Goal: Task Accomplishment & Management: Use online tool/utility

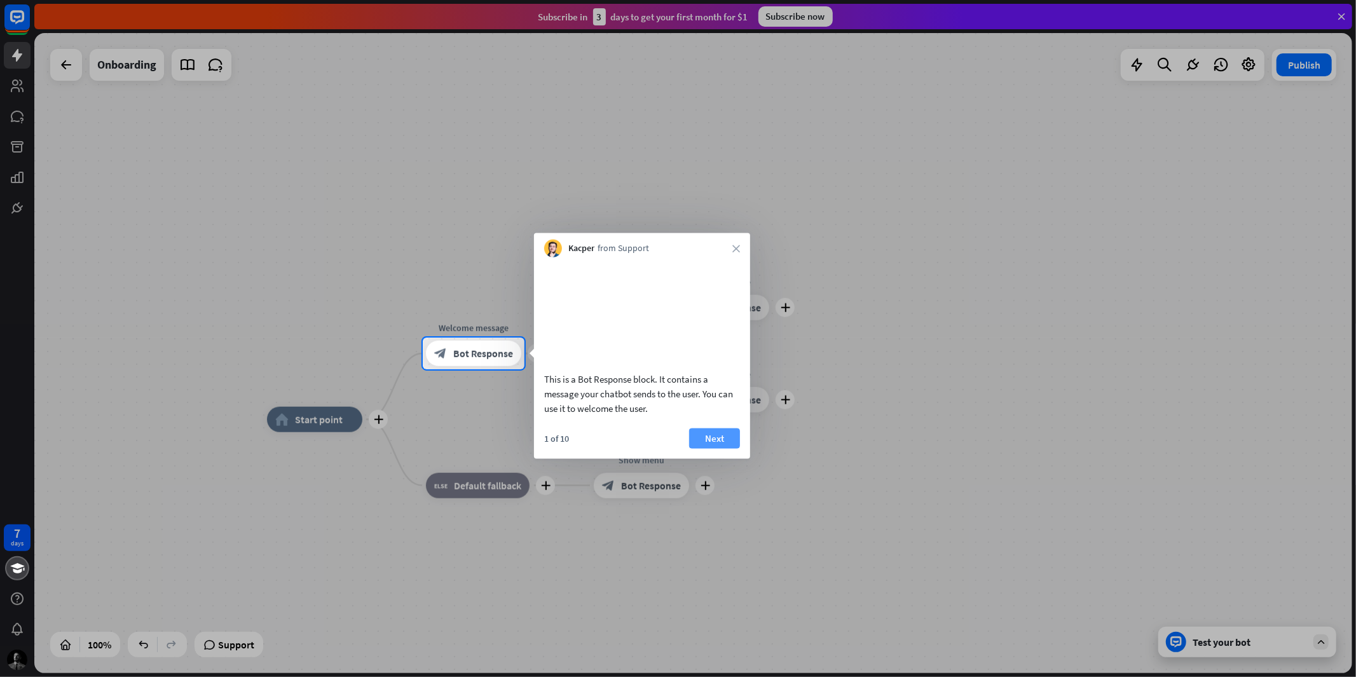
click at [721, 448] on button "Next" at bounding box center [714, 438] width 51 height 20
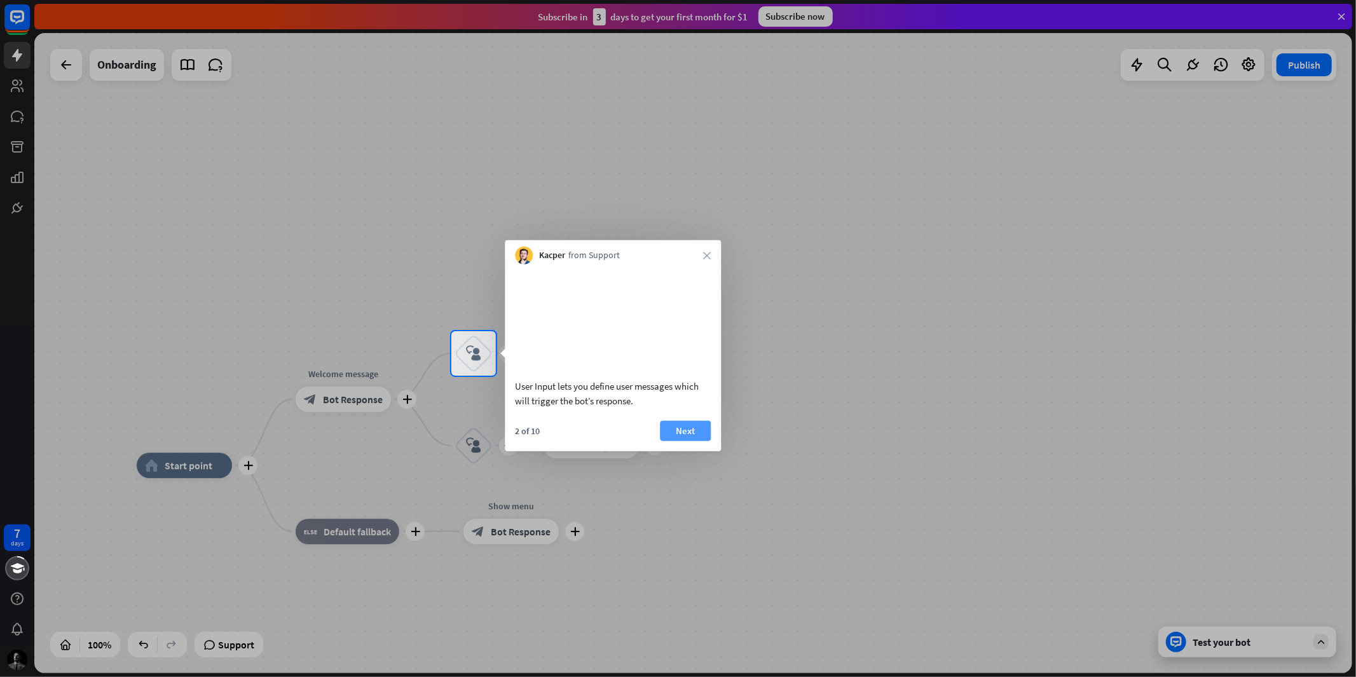
click at [681, 441] on button "Next" at bounding box center [685, 430] width 51 height 20
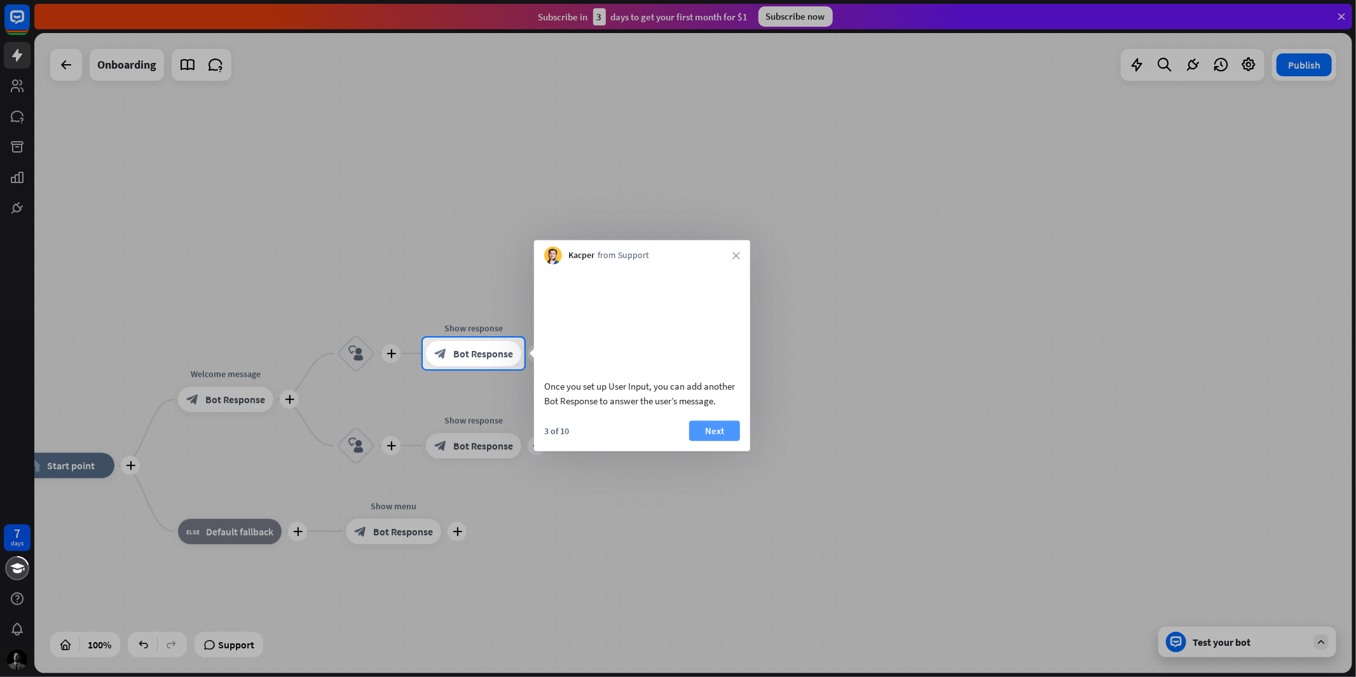
click at [709, 441] on button "Next" at bounding box center [714, 430] width 51 height 20
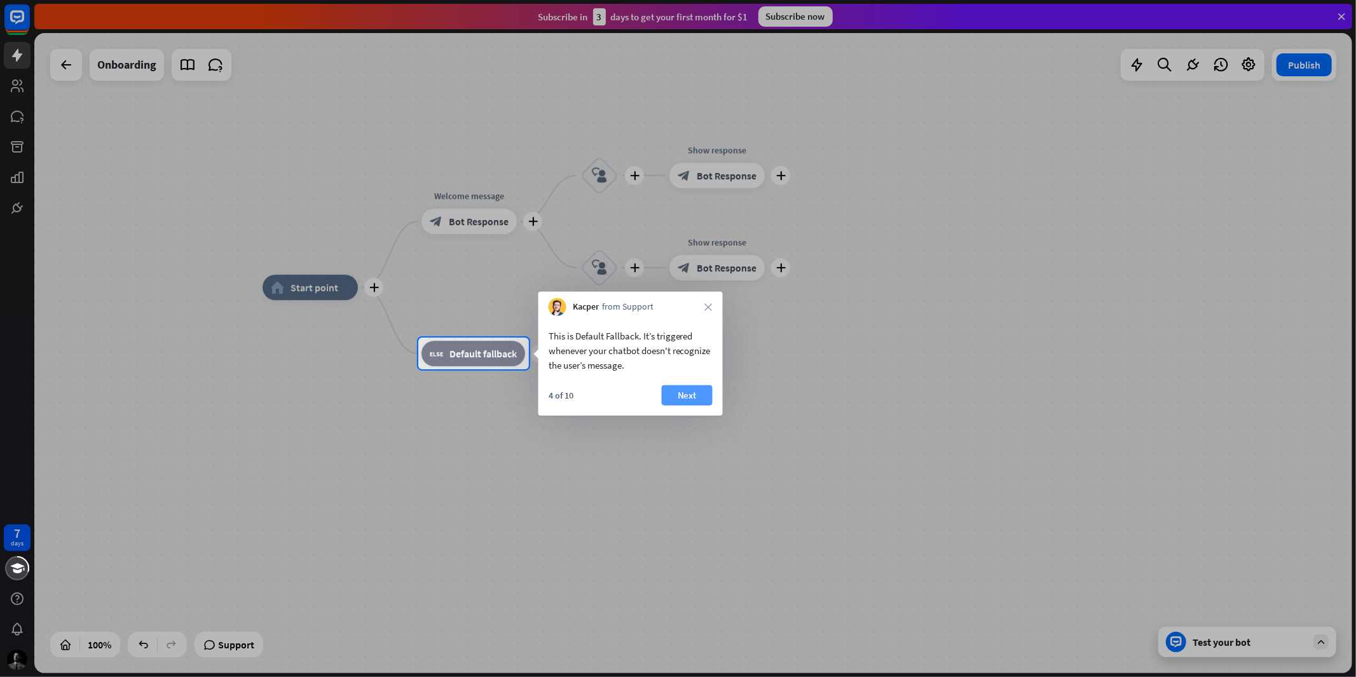
click at [673, 404] on button "Next" at bounding box center [687, 395] width 51 height 20
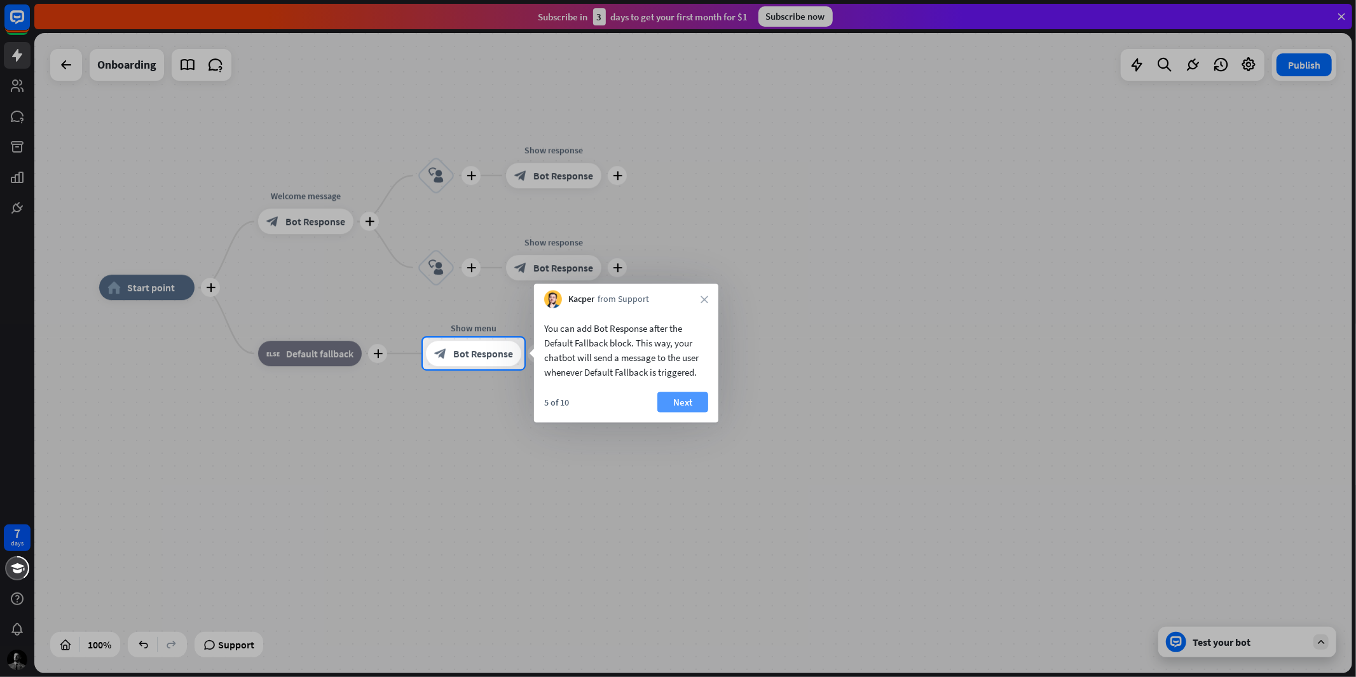
click at [677, 402] on button "Next" at bounding box center [682, 402] width 51 height 20
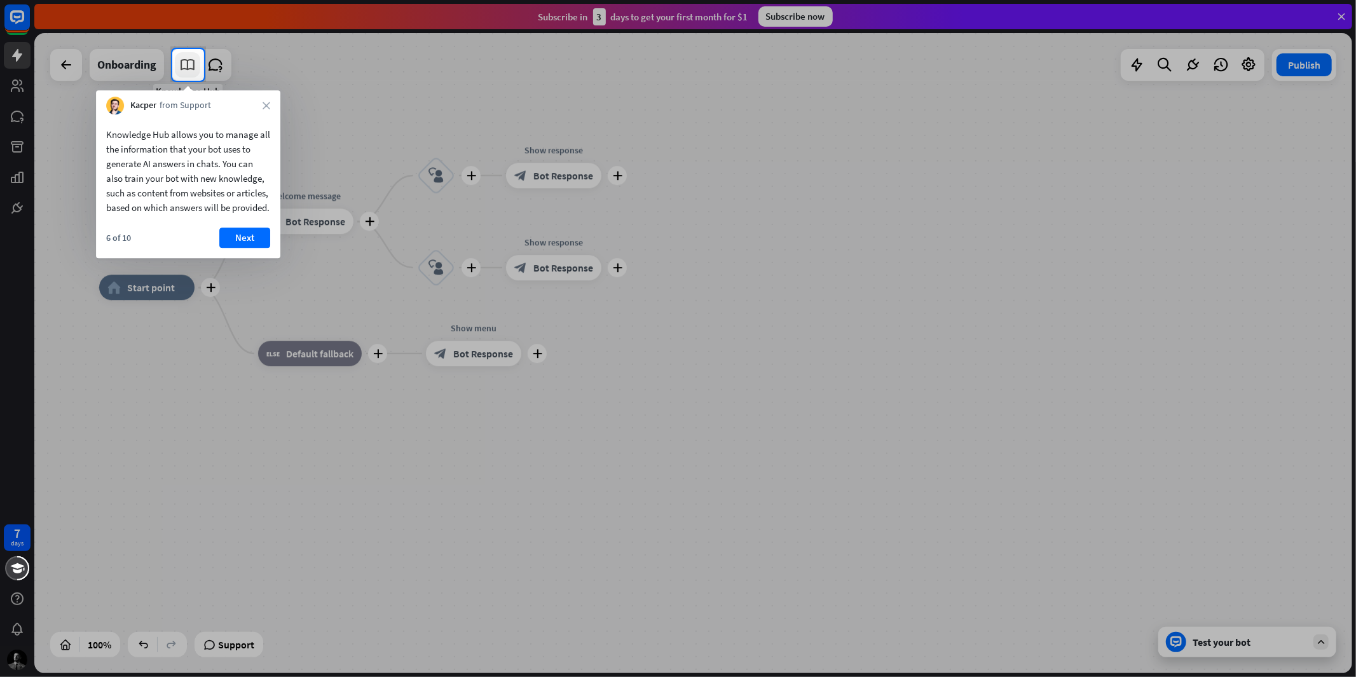
click at [191, 64] on icon at bounding box center [187, 65] width 17 height 17
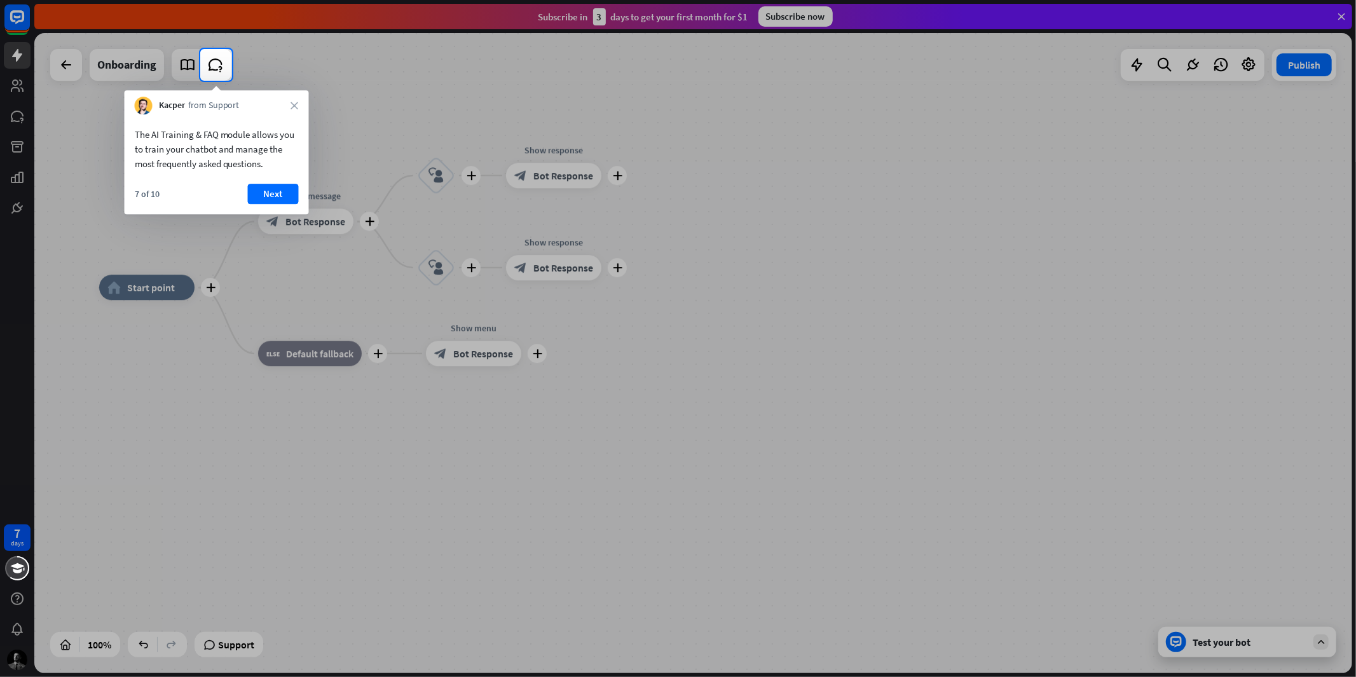
click at [181, 59] on div at bounding box center [100, 65] width 200 height 32
click at [200, 59] on div at bounding box center [202, 65] width 60 height 32
click at [195, 60] on div at bounding box center [100, 65] width 200 height 32
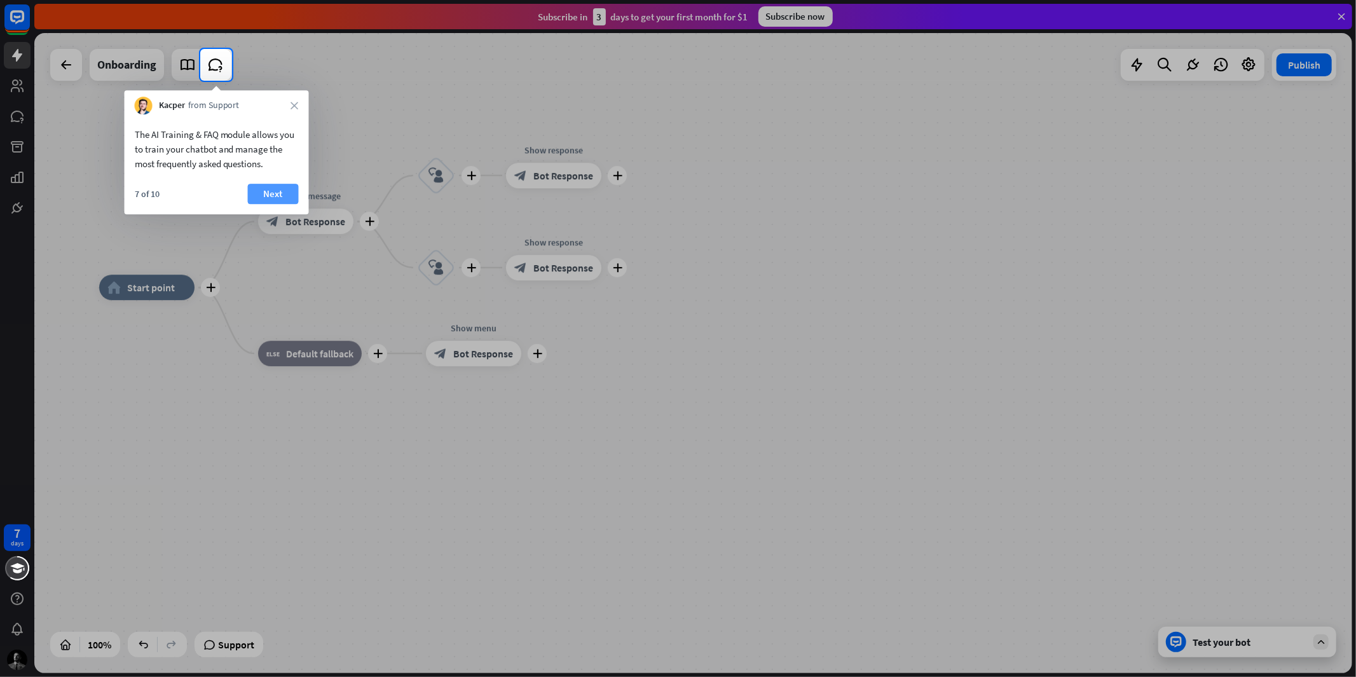
click at [281, 188] on button "Next" at bounding box center [273, 194] width 51 height 20
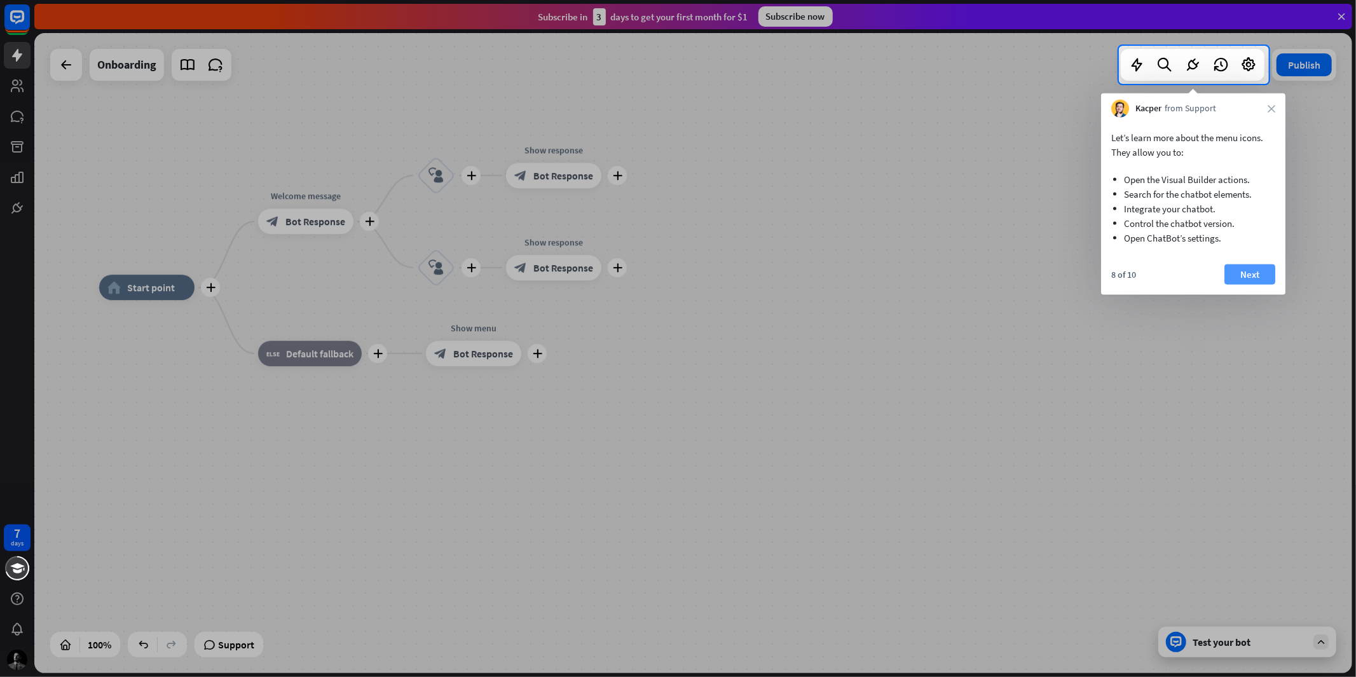
click at [1256, 270] on button "Next" at bounding box center [1249, 274] width 51 height 20
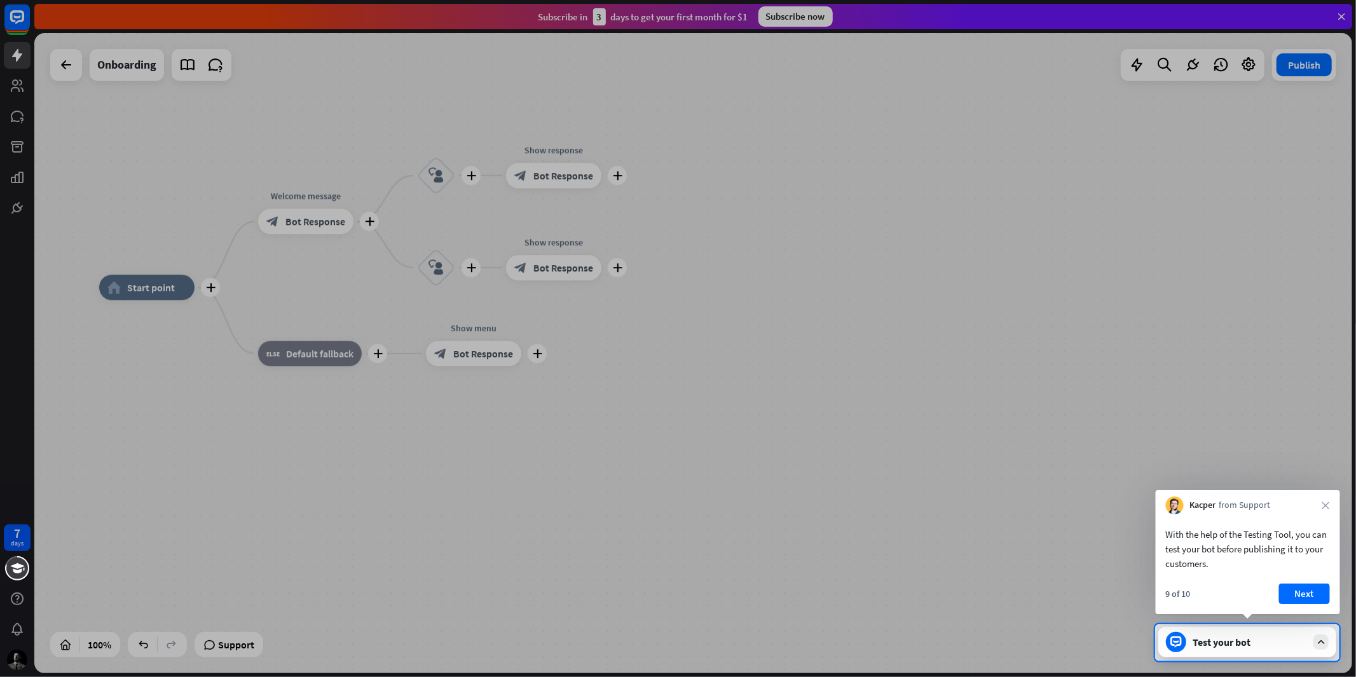
click at [1310, 646] on div "Test your bot" at bounding box center [1247, 642] width 178 height 31
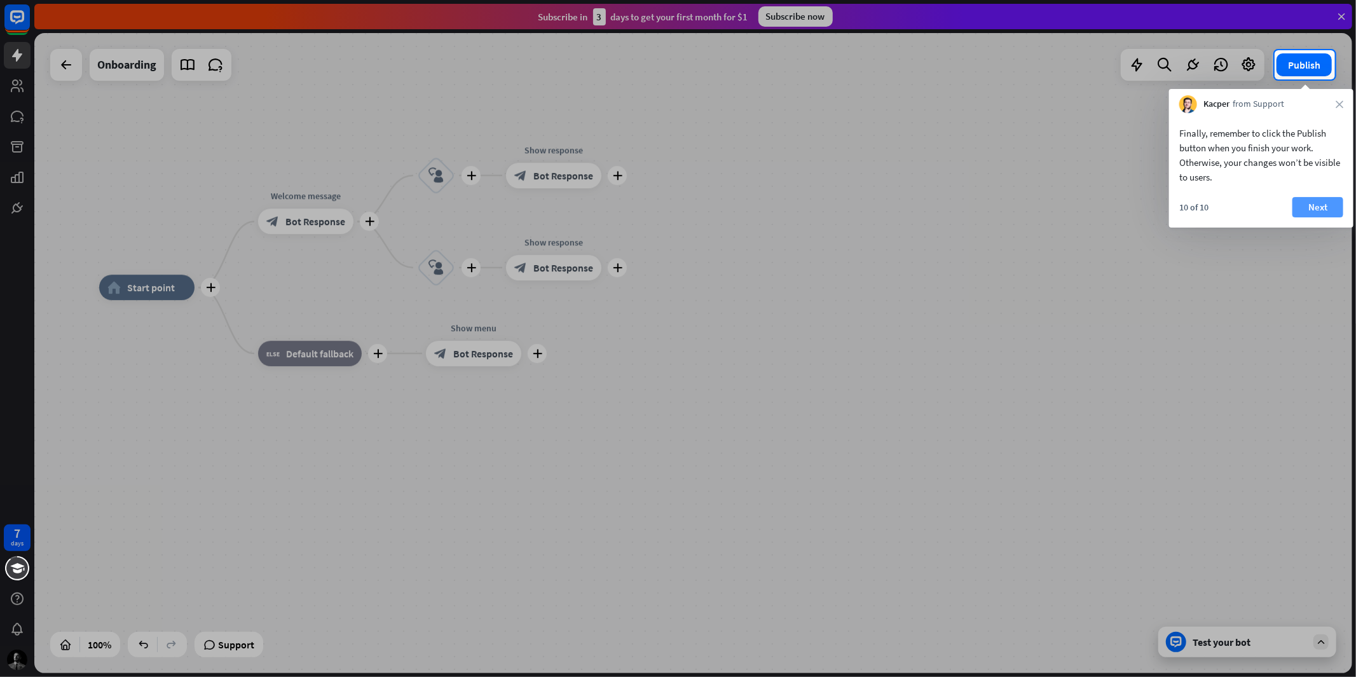
click at [1319, 203] on button "Next" at bounding box center [1317, 207] width 51 height 20
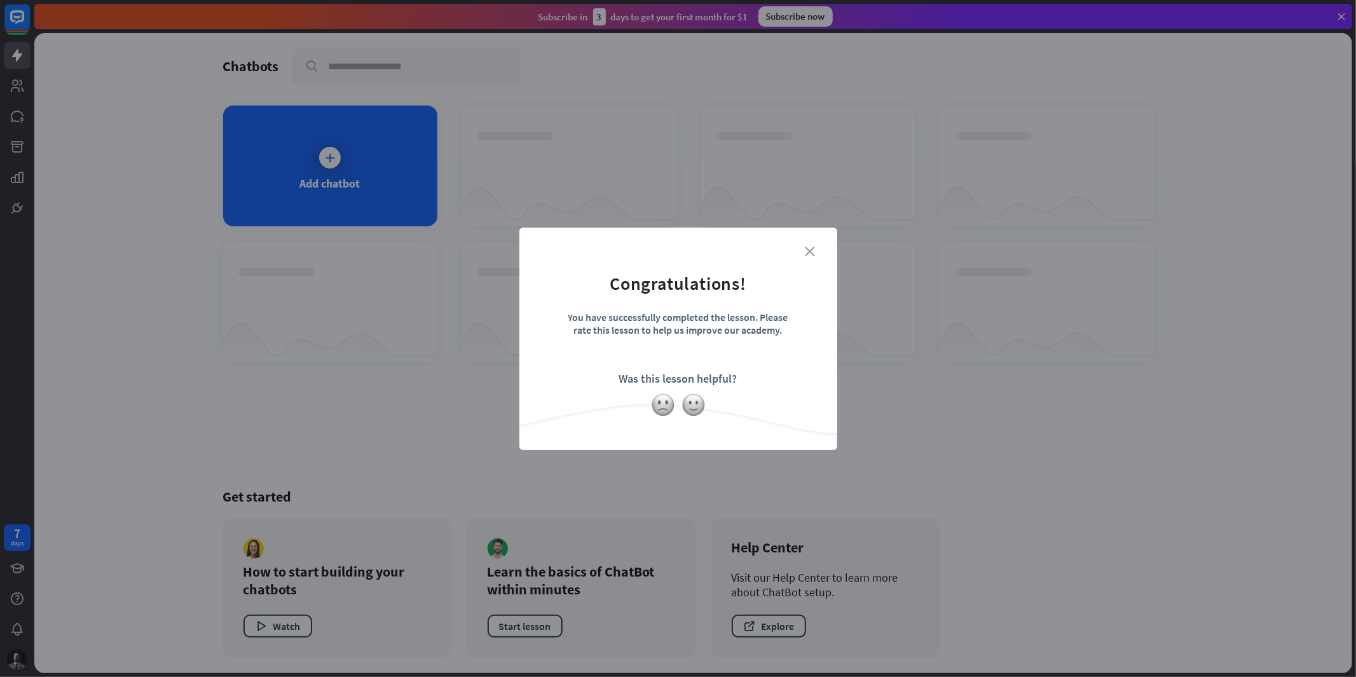
click at [814, 249] on icon "close" at bounding box center [810, 252] width 10 height 10
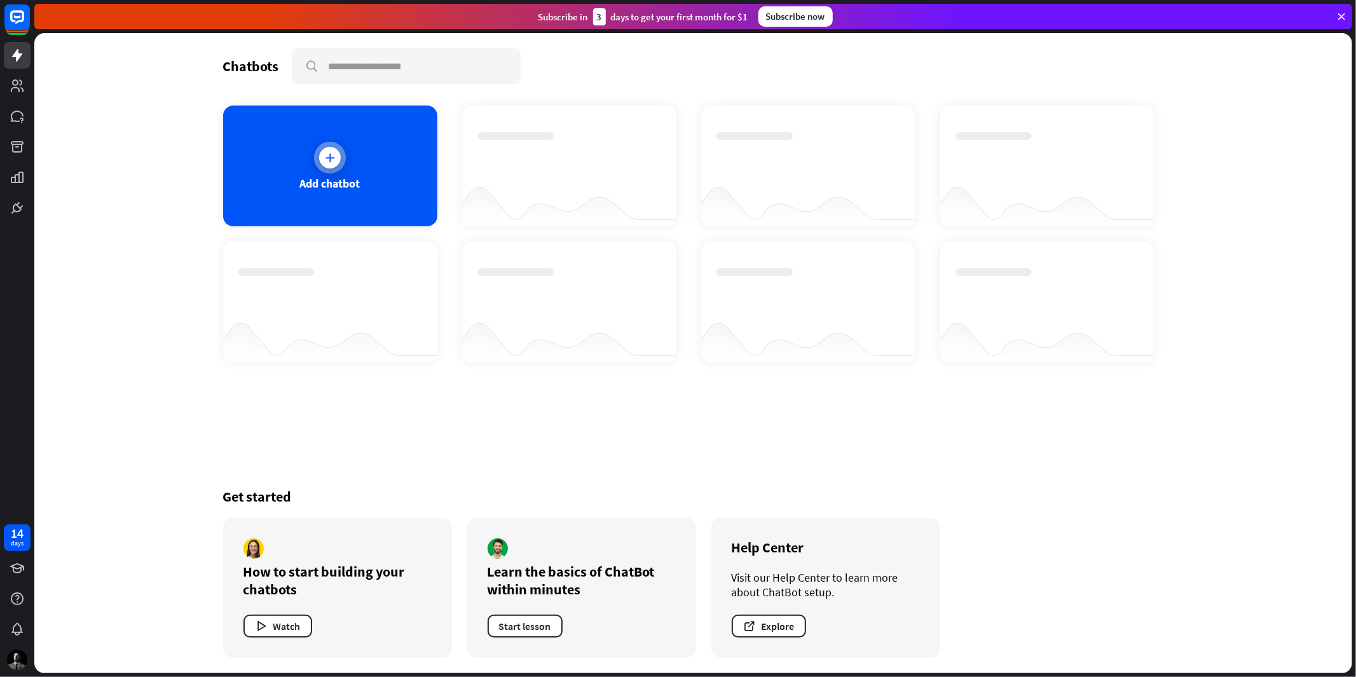
click at [331, 160] on icon at bounding box center [330, 157] width 13 height 13
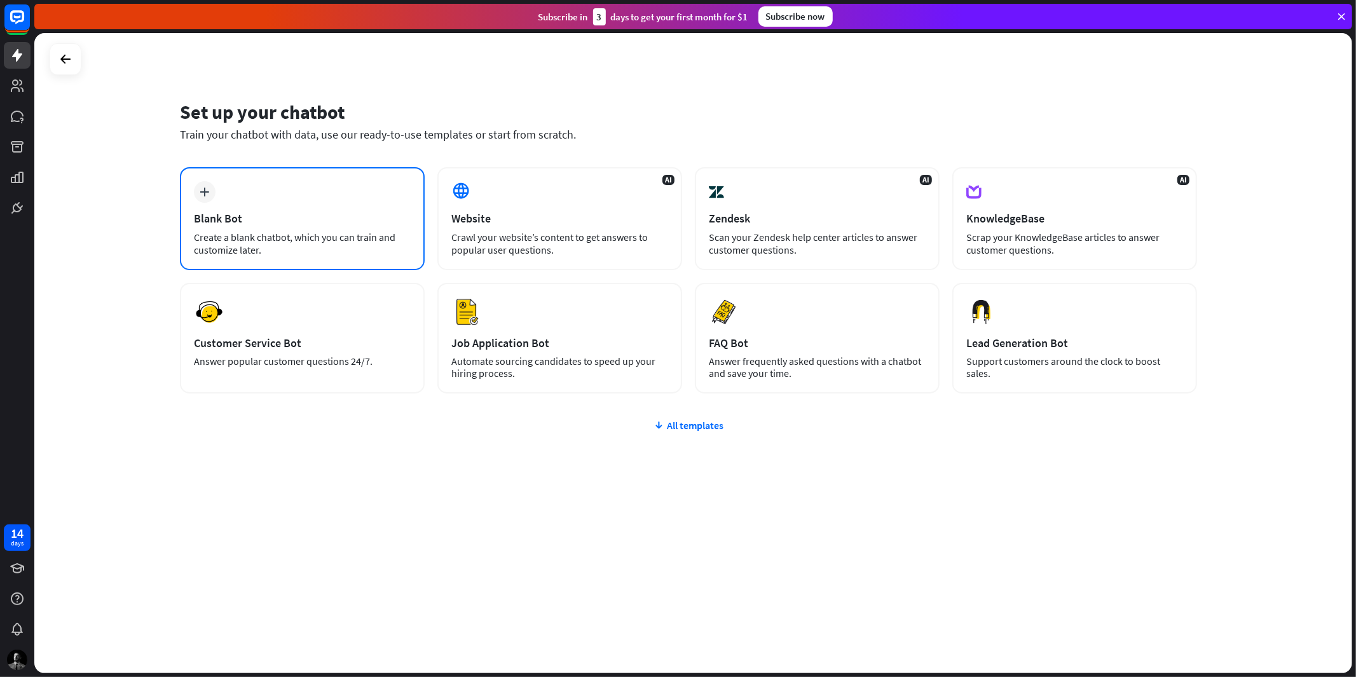
click at [270, 219] on div "Blank Bot" at bounding box center [302, 218] width 217 height 15
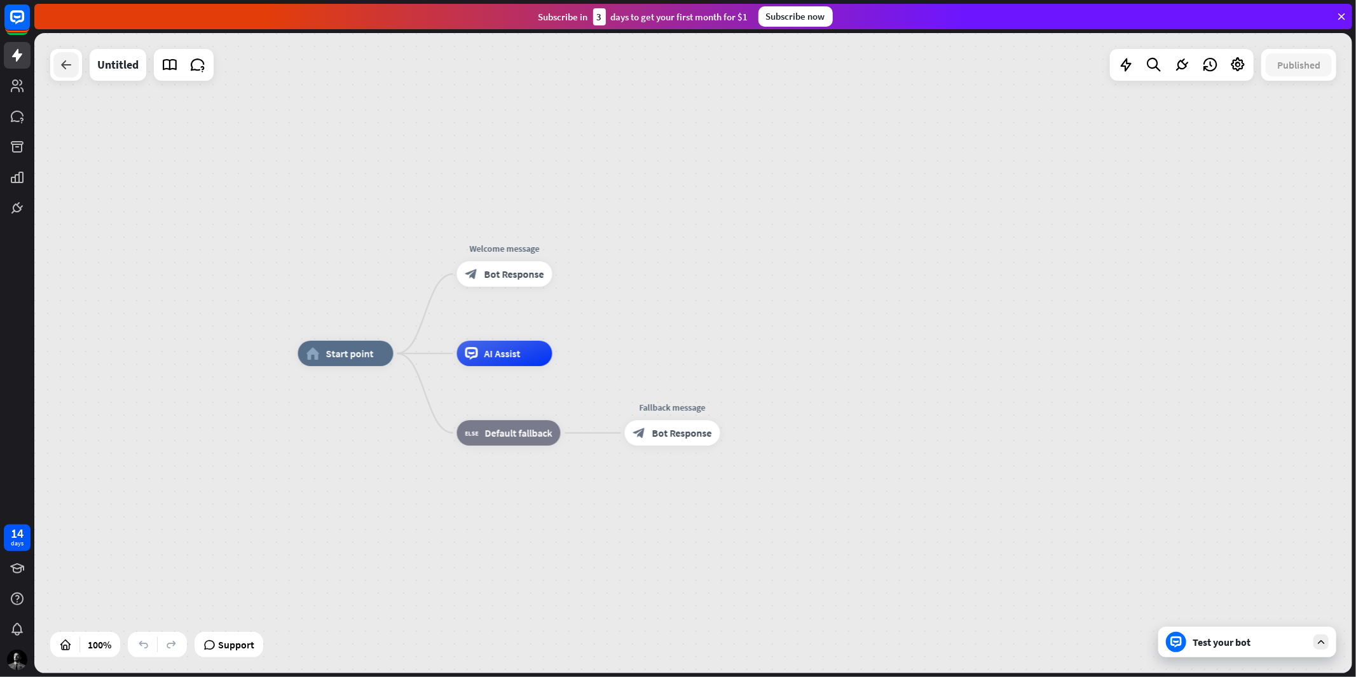
click at [67, 64] on icon at bounding box center [65, 64] width 15 height 15
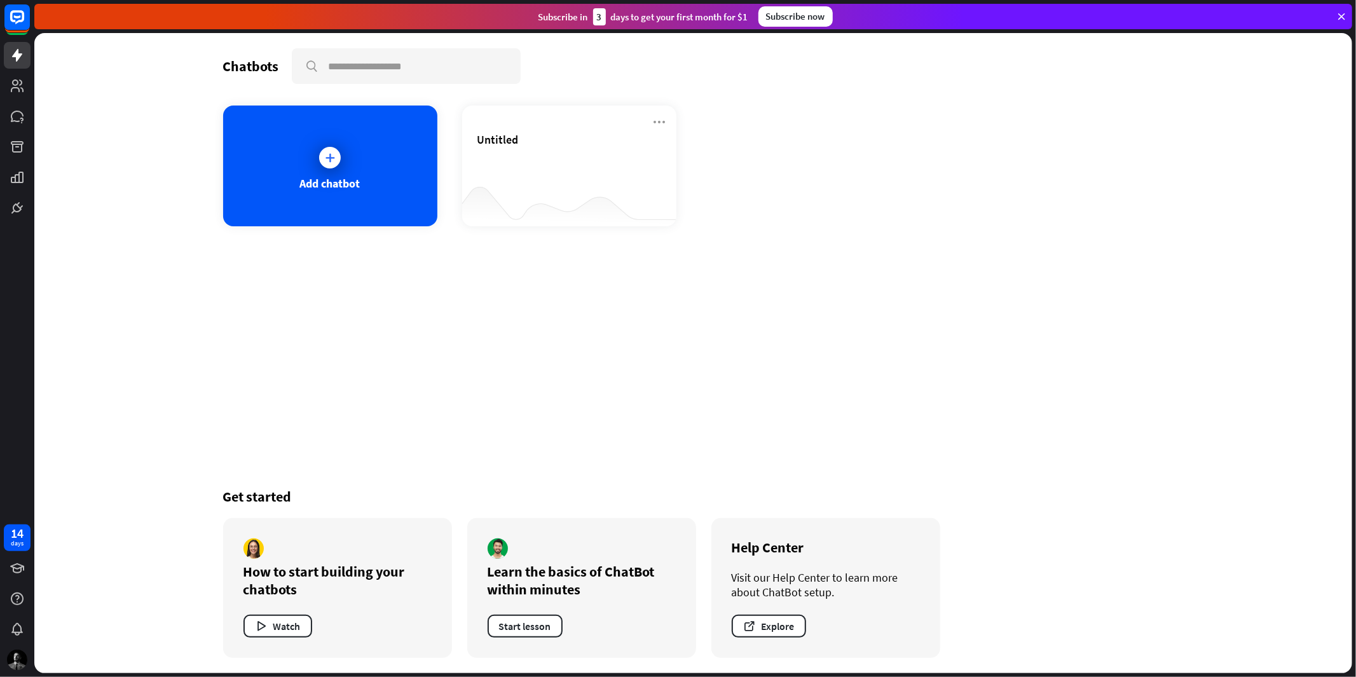
drag, startPoint x: 584, startPoint y: 301, endPoint x: 233, endPoint y: 186, distance: 369.5
click at [579, 300] on div "Chatbots search Add chatbot Untitled Get started How to start building your cha…" at bounding box center [693, 353] width 1017 height 640
click at [322, 158] on div at bounding box center [330, 158] width 22 height 22
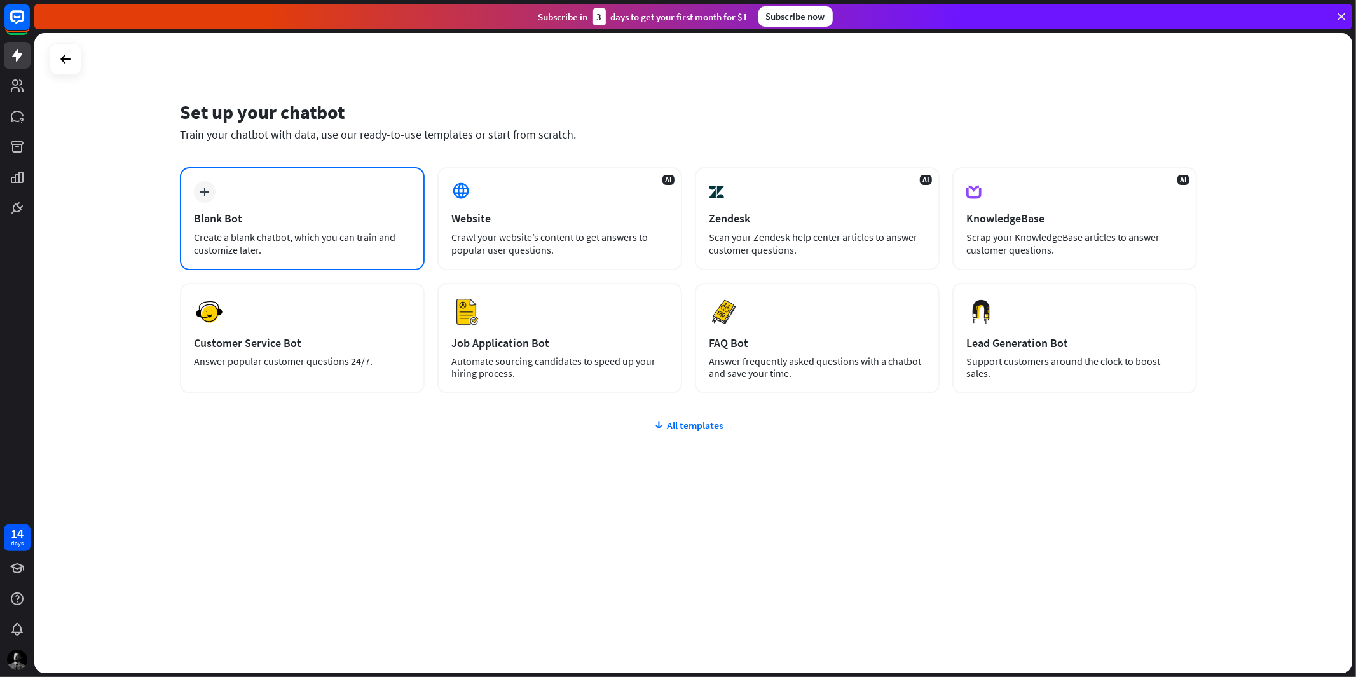
click at [331, 221] on div "Blank Bot" at bounding box center [302, 218] width 217 height 15
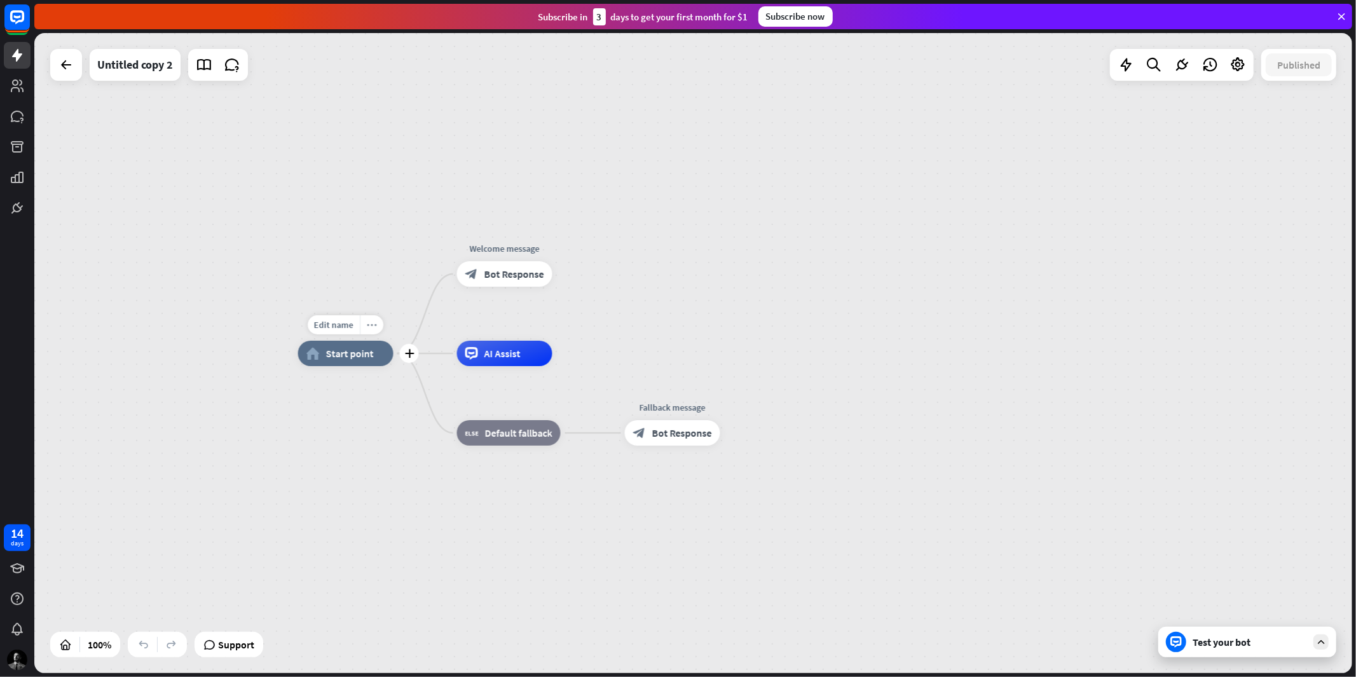
click at [370, 326] on icon "more_horiz" at bounding box center [372, 325] width 10 height 10
click at [409, 339] on span "Collapse" at bounding box center [414, 339] width 34 height 12
click at [375, 328] on icon "more_horiz" at bounding box center [372, 325] width 10 height 10
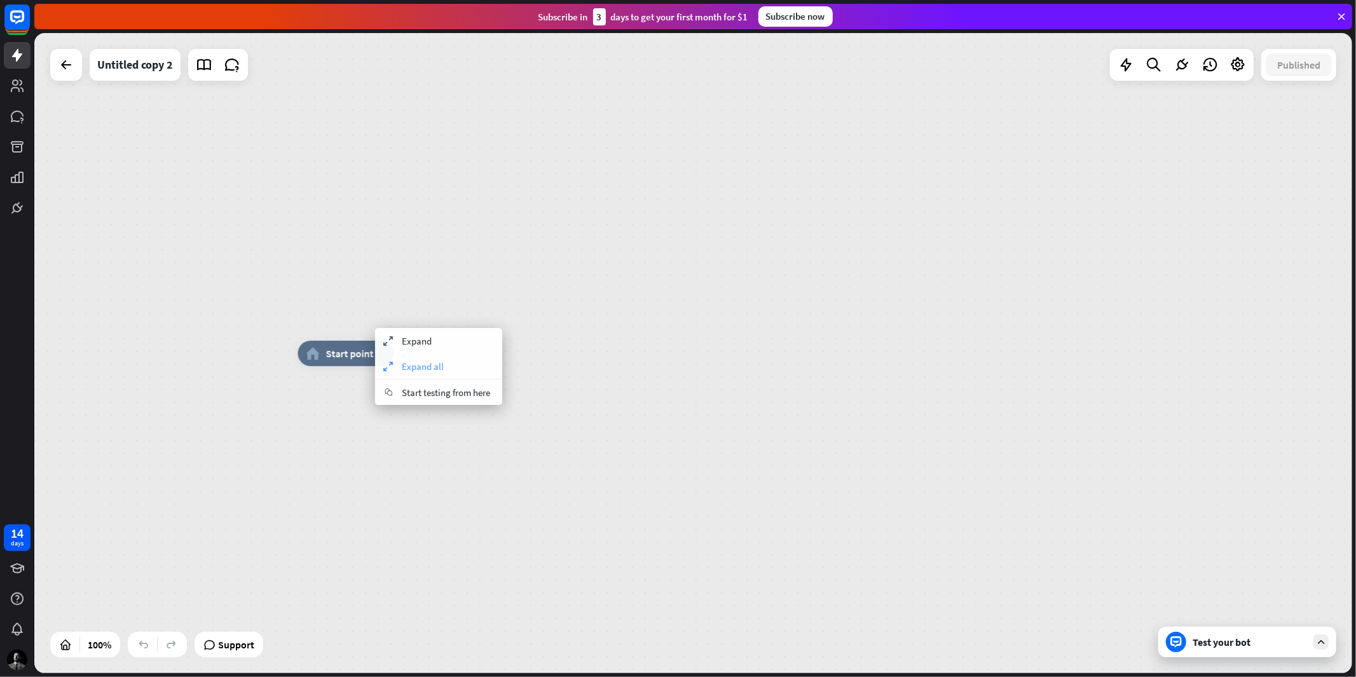
click at [428, 369] on span "Expand all" at bounding box center [423, 366] width 42 height 12
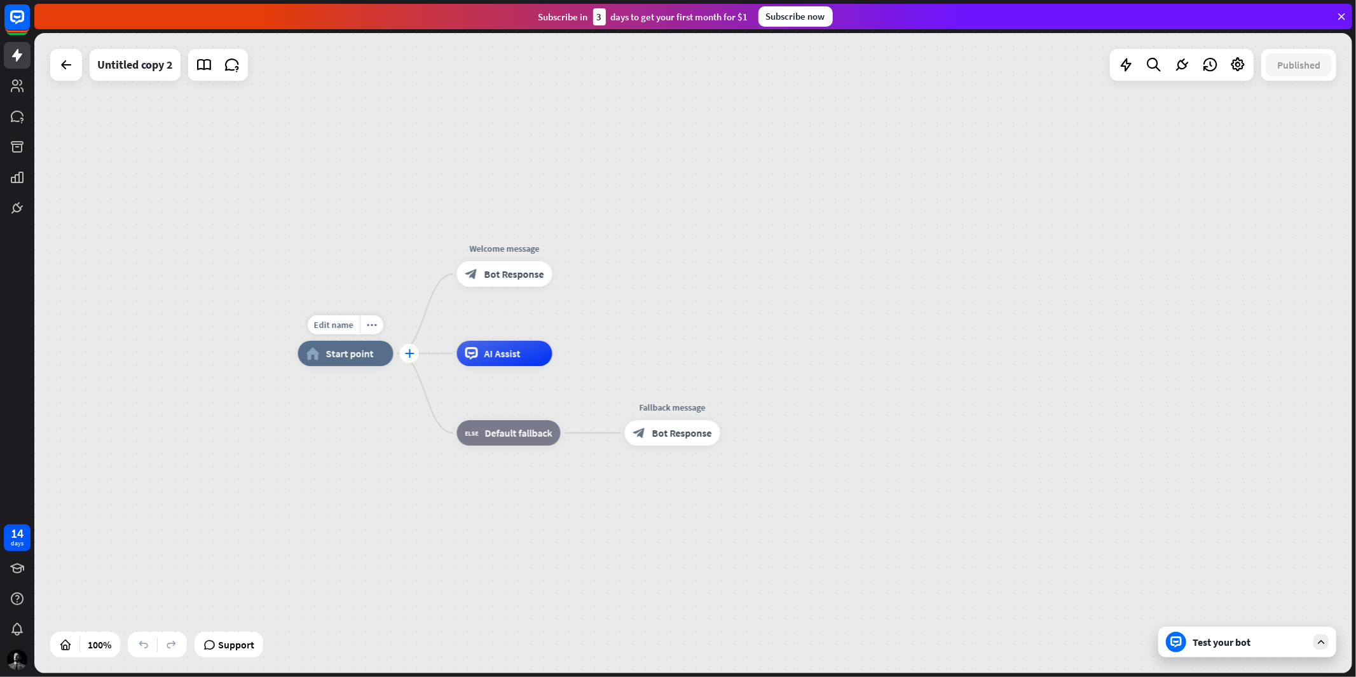
click at [410, 351] on icon "plus" at bounding box center [409, 353] width 10 height 9
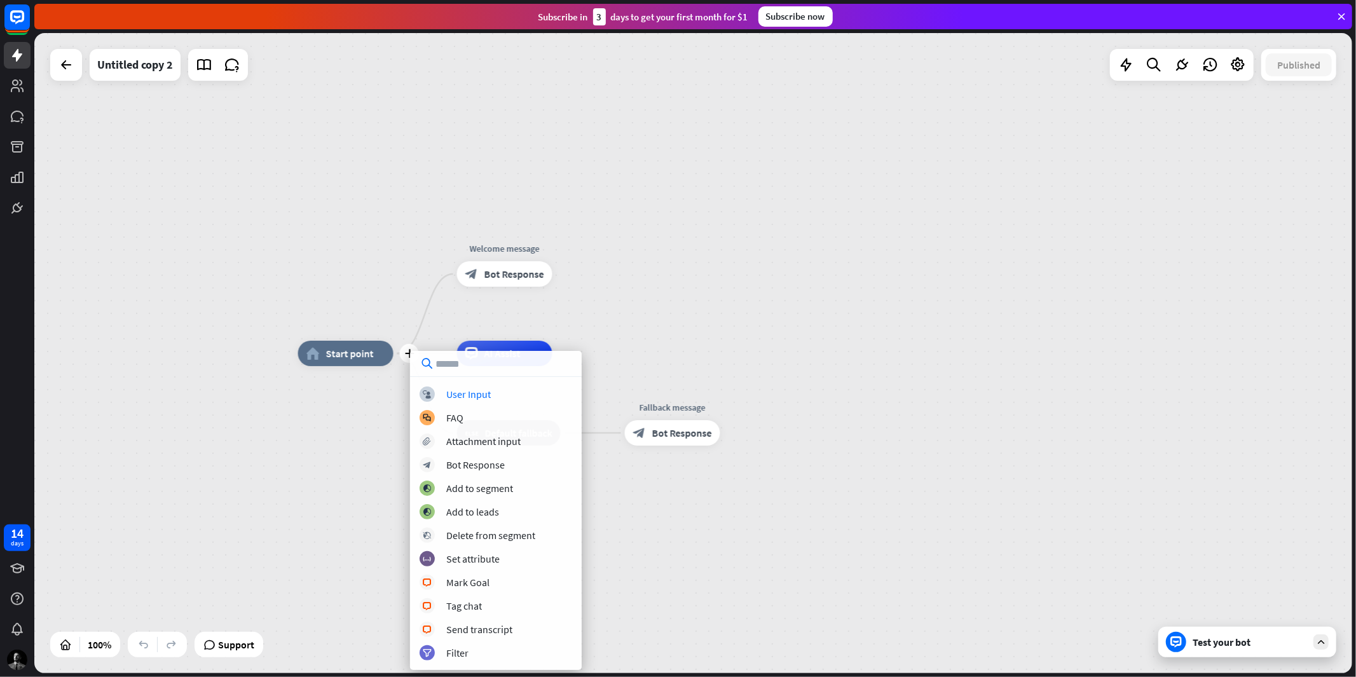
click at [364, 446] on div "plus home_2 Start point Welcome message block_bot_response Bot Response AI Assi…" at bounding box center [957, 673] width 1318 height 640
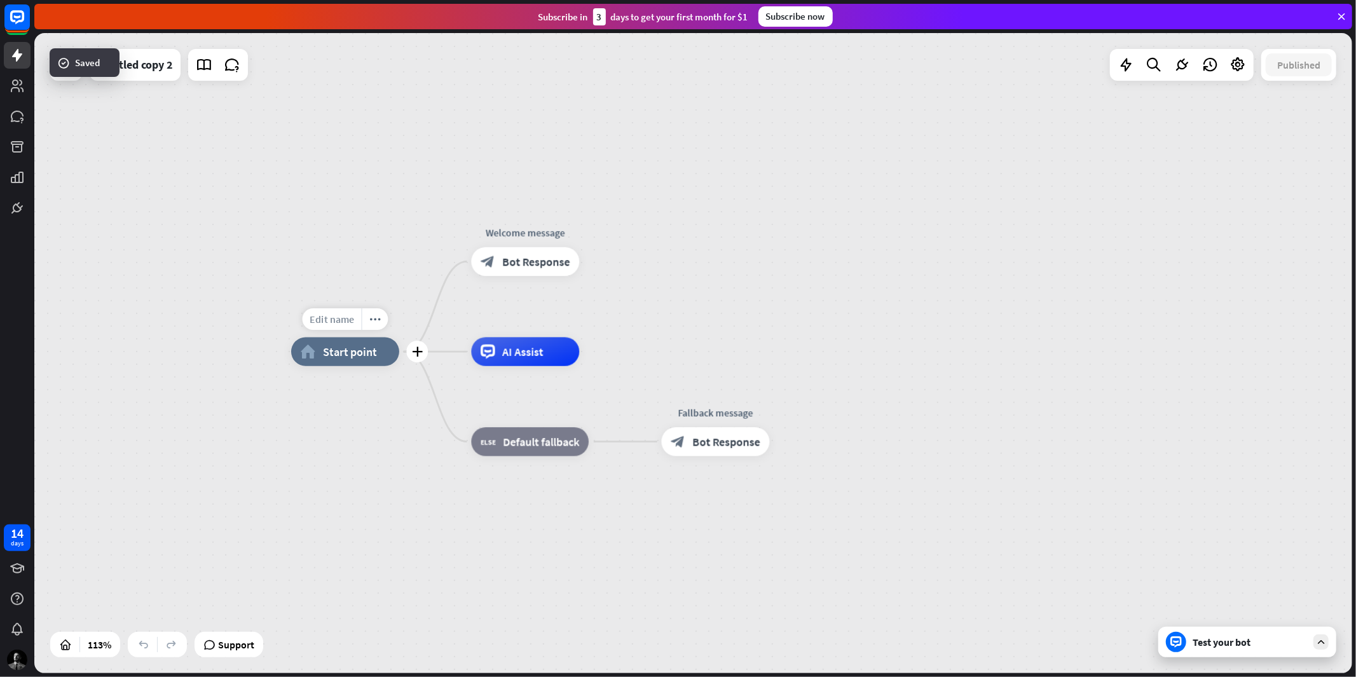
click at [332, 314] on span "Edit name" at bounding box center [332, 319] width 45 height 13
click at [523, 229] on span "Edit name" at bounding box center [512, 229] width 45 height 13
drag, startPoint x: 640, startPoint y: 278, endPoint x: 619, endPoint y: 274, distance: 21.3
click at [636, 277] on div "**********" at bounding box center [693, 353] width 1318 height 640
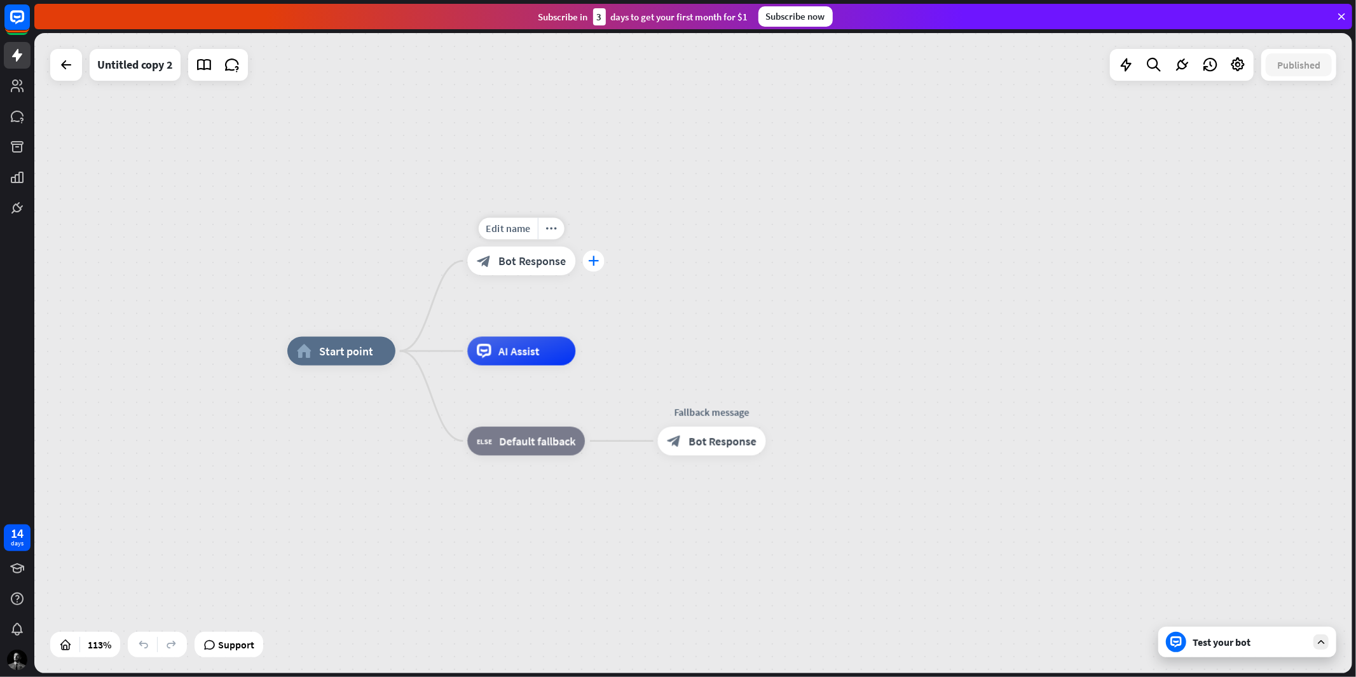
click at [594, 259] on icon "plus" at bounding box center [593, 261] width 11 height 10
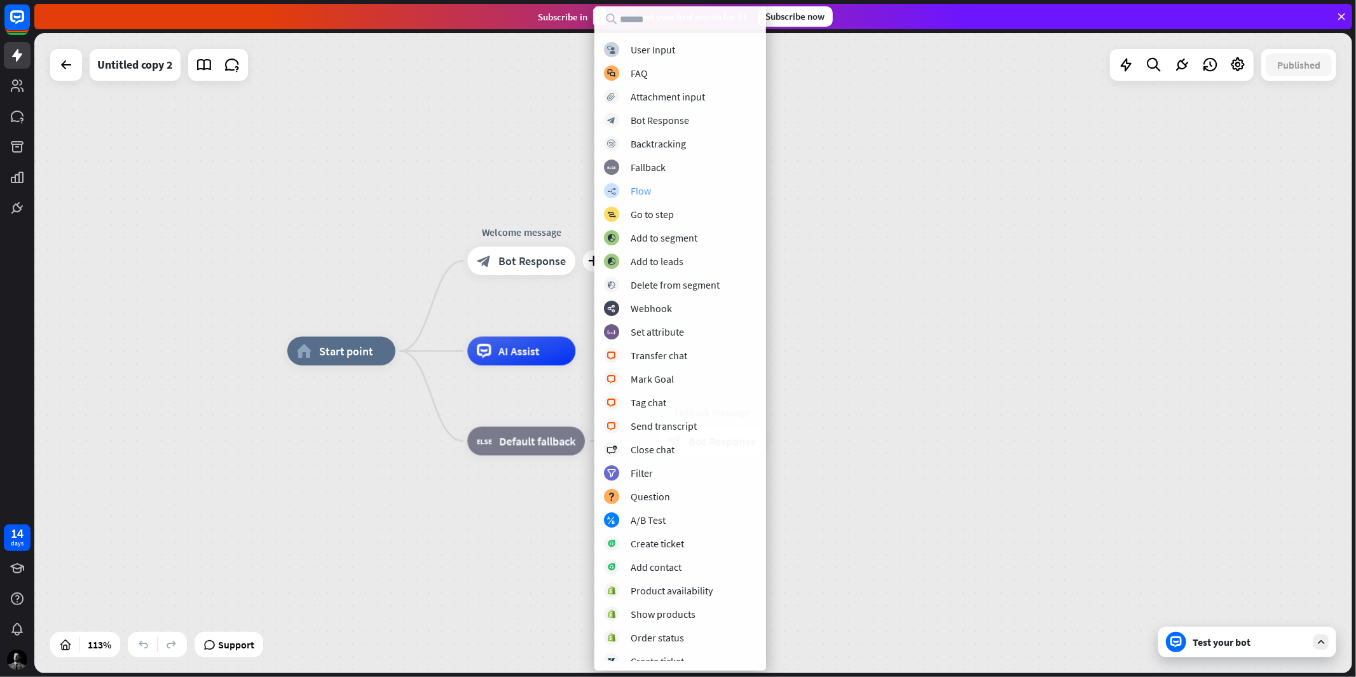
click at [644, 193] on div "Flow" at bounding box center [641, 190] width 20 height 13
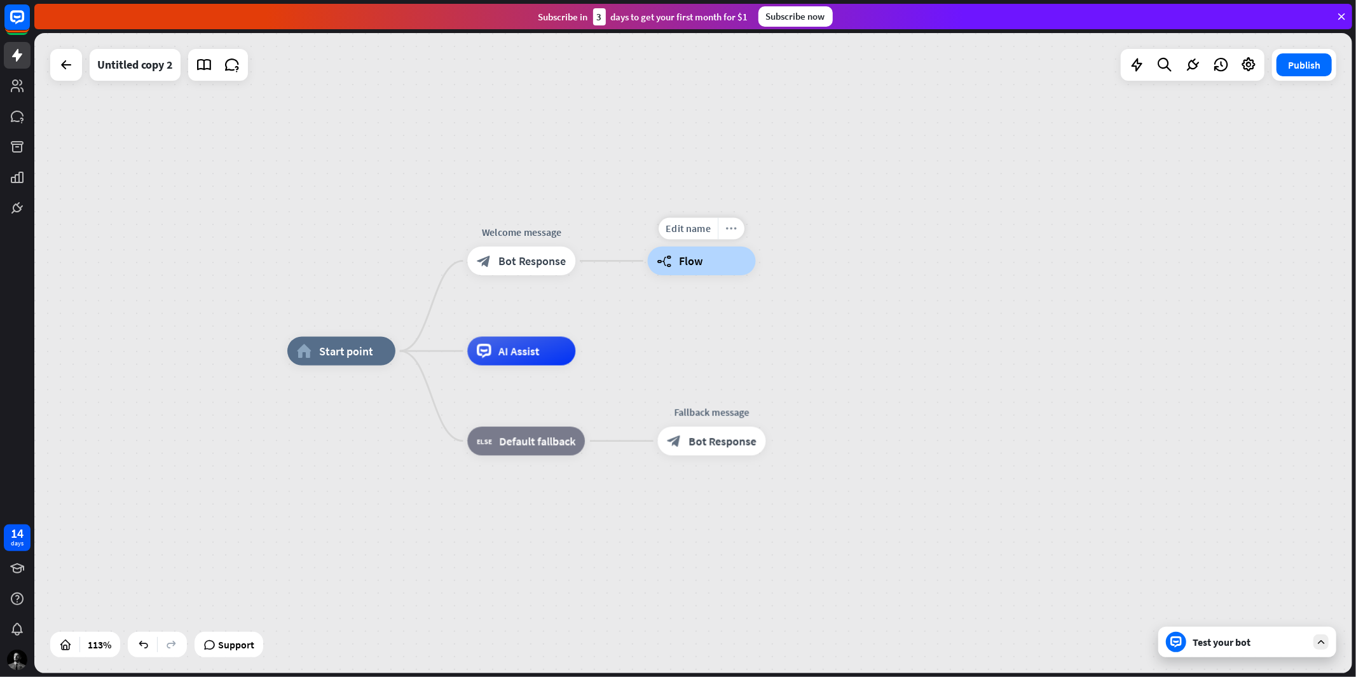
click at [730, 227] on icon "more_horiz" at bounding box center [731, 228] width 11 height 11
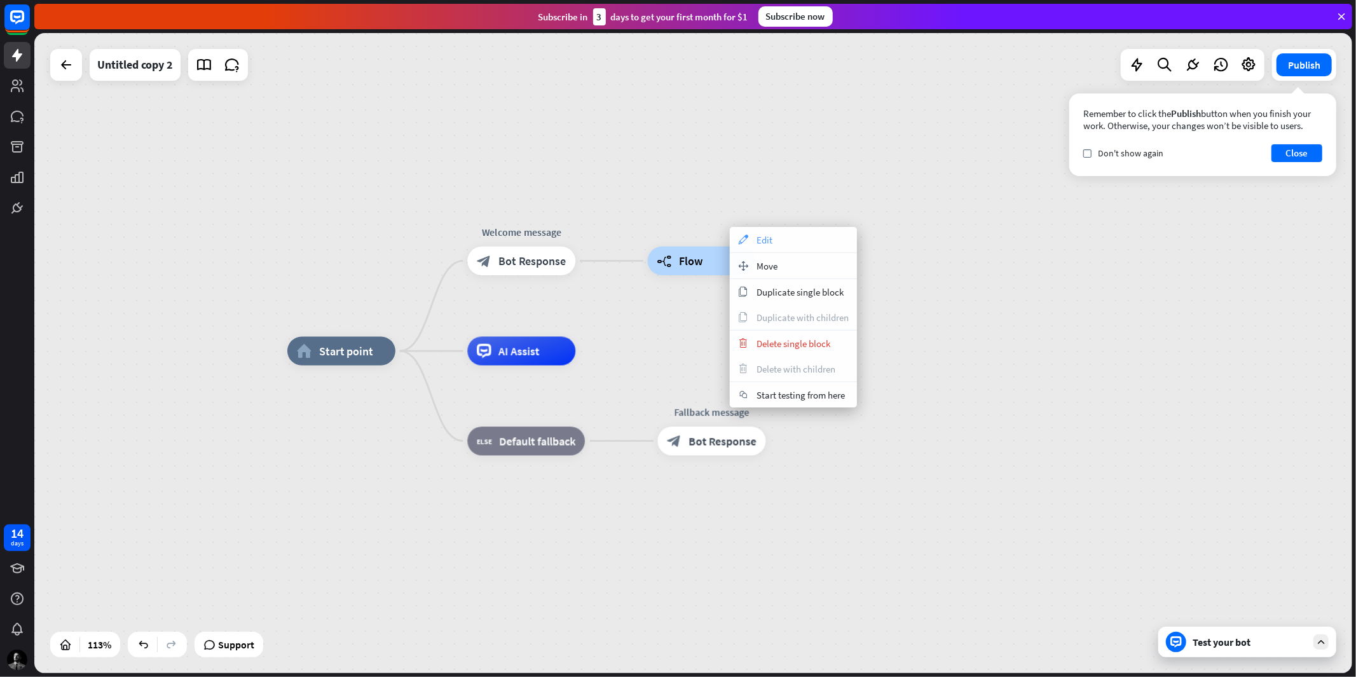
click at [768, 240] on span "Edit" at bounding box center [765, 240] width 16 height 12
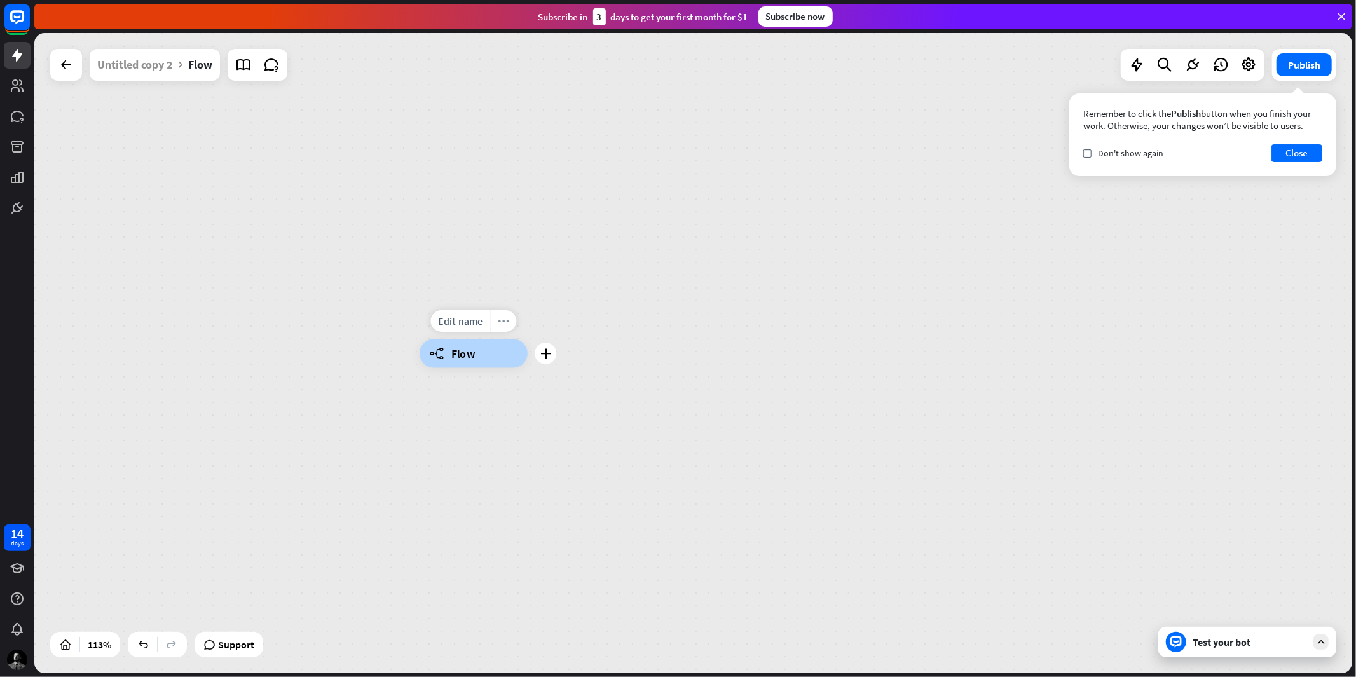
click at [505, 322] on icon "more_horiz" at bounding box center [503, 321] width 11 height 11
click at [544, 338] on span "Edit" at bounding box center [540, 335] width 16 height 12
click at [504, 350] on div "builder_tree Flow" at bounding box center [474, 353] width 108 height 29
click at [469, 355] on span "Flow" at bounding box center [463, 353] width 24 height 15
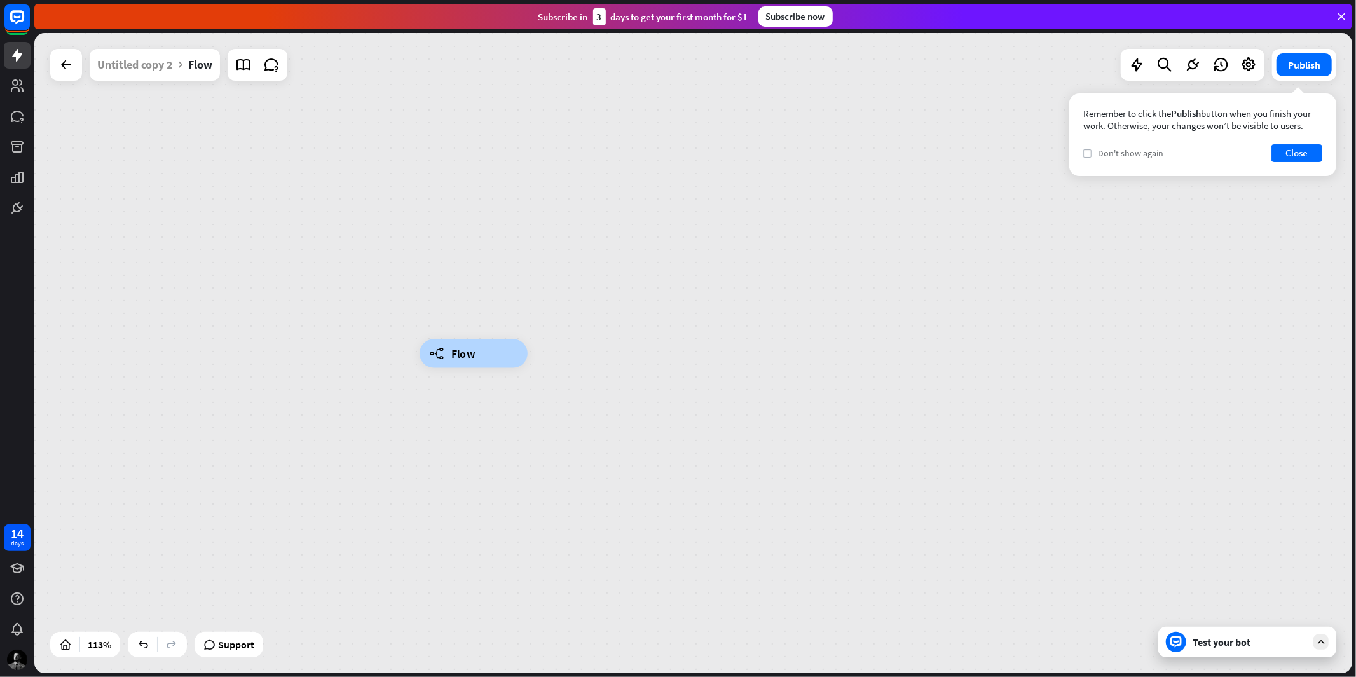
click at [1086, 156] on label "check" at bounding box center [1087, 153] width 8 height 8
click at [1299, 147] on button "Close" at bounding box center [1296, 153] width 51 height 18
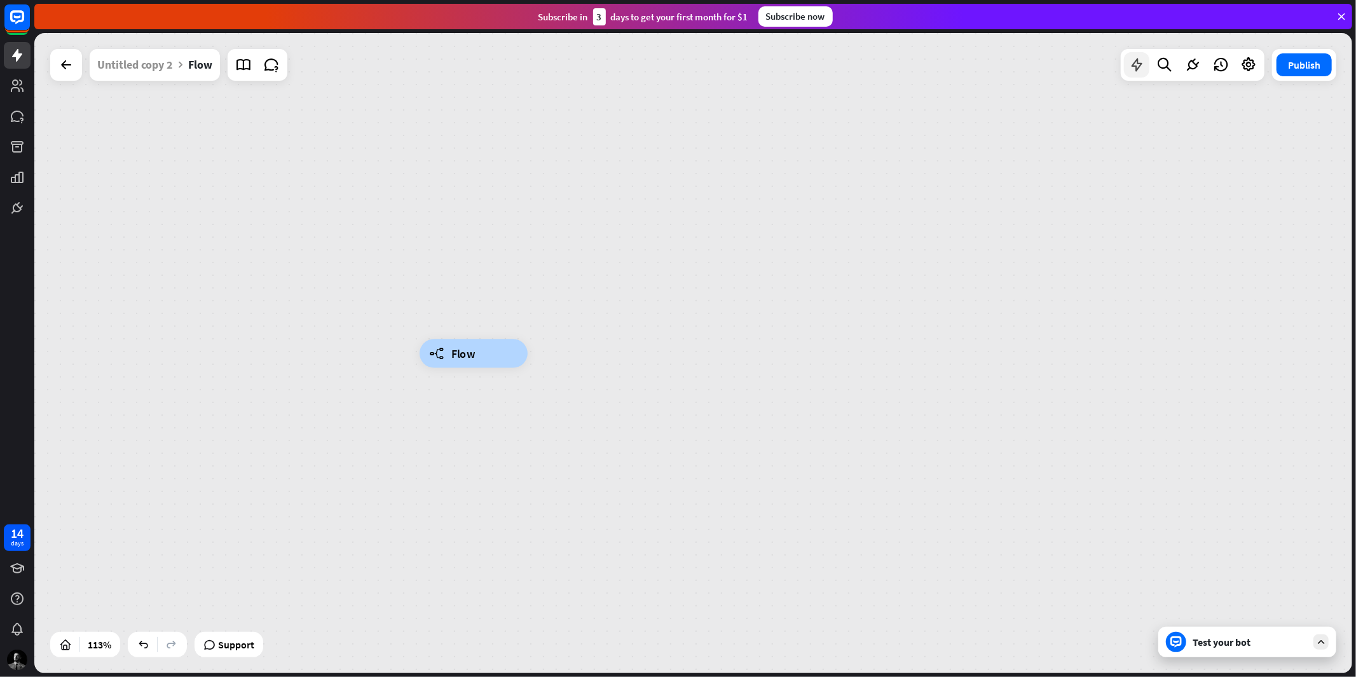
click at [1139, 64] on icon at bounding box center [1136, 65] width 17 height 17
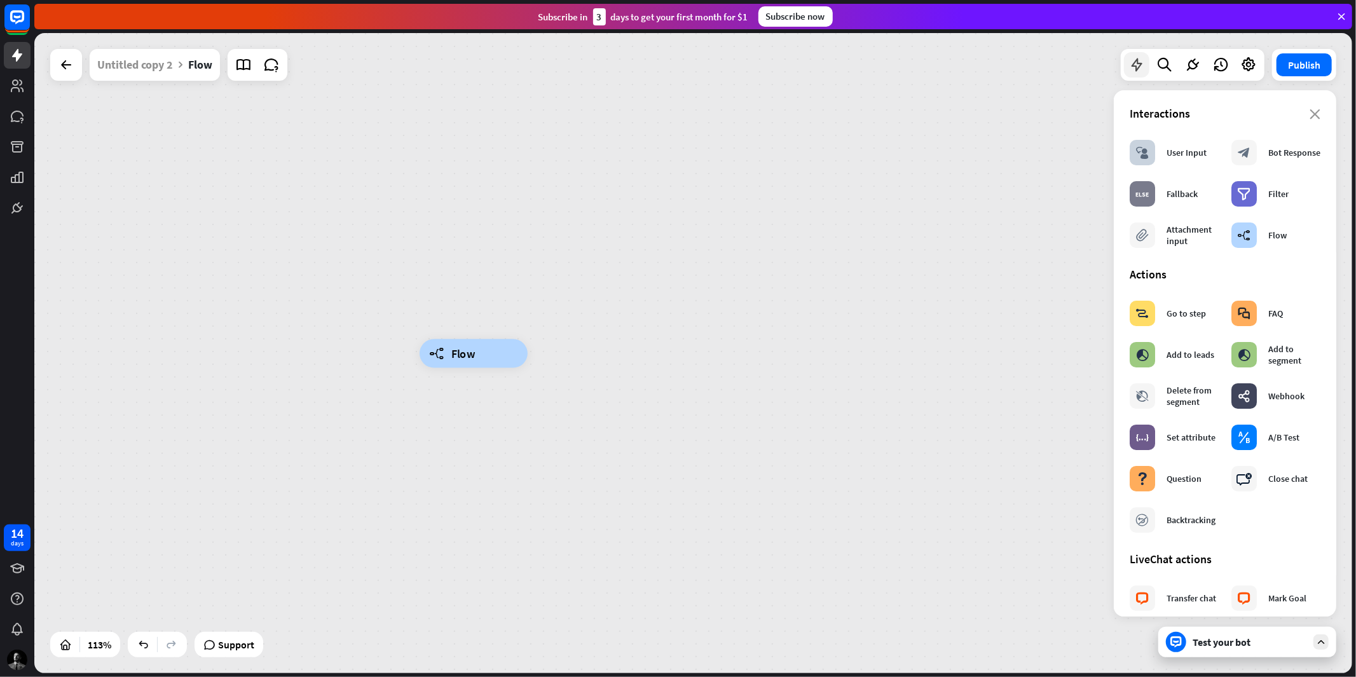
click at [1135, 65] on icon at bounding box center [1136, 65] width 17 height 17
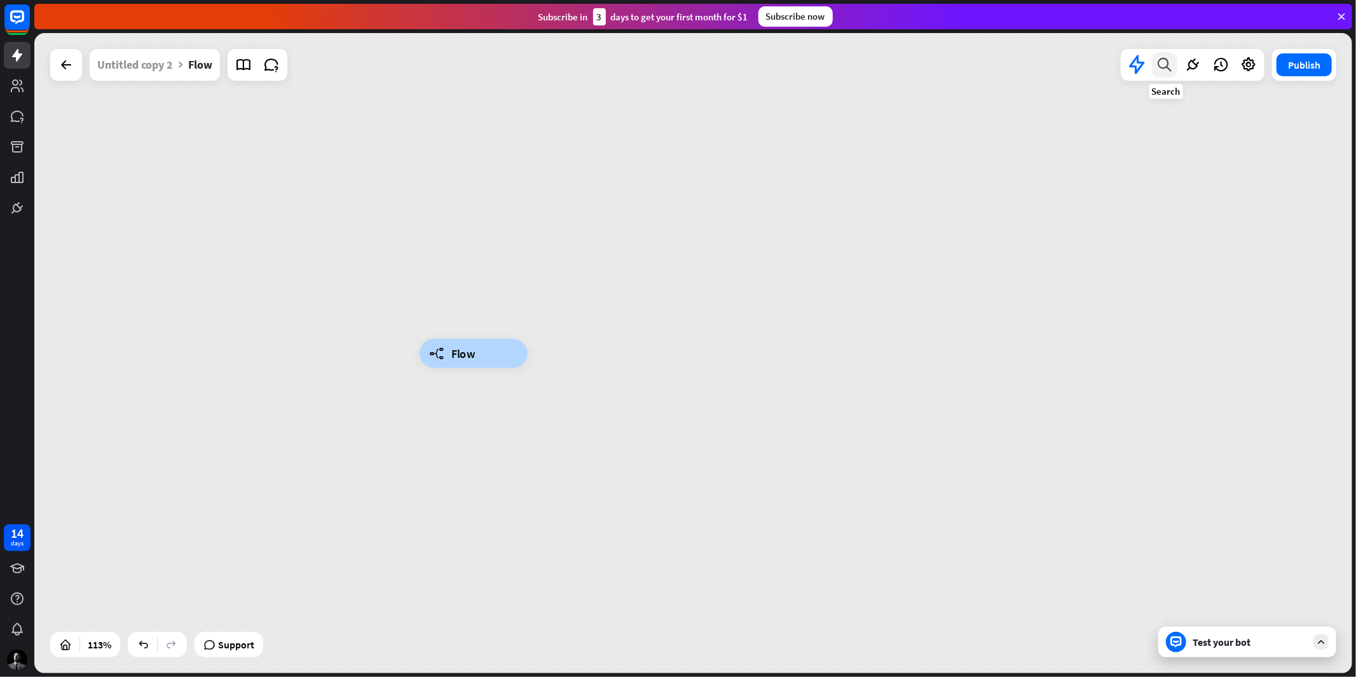
click at [1161, 64] on icon at bounding box center [1164, 65] width 17 height 17
click at [1198, 62] on icon at bounding box center [1192, 65] width 17 height 17
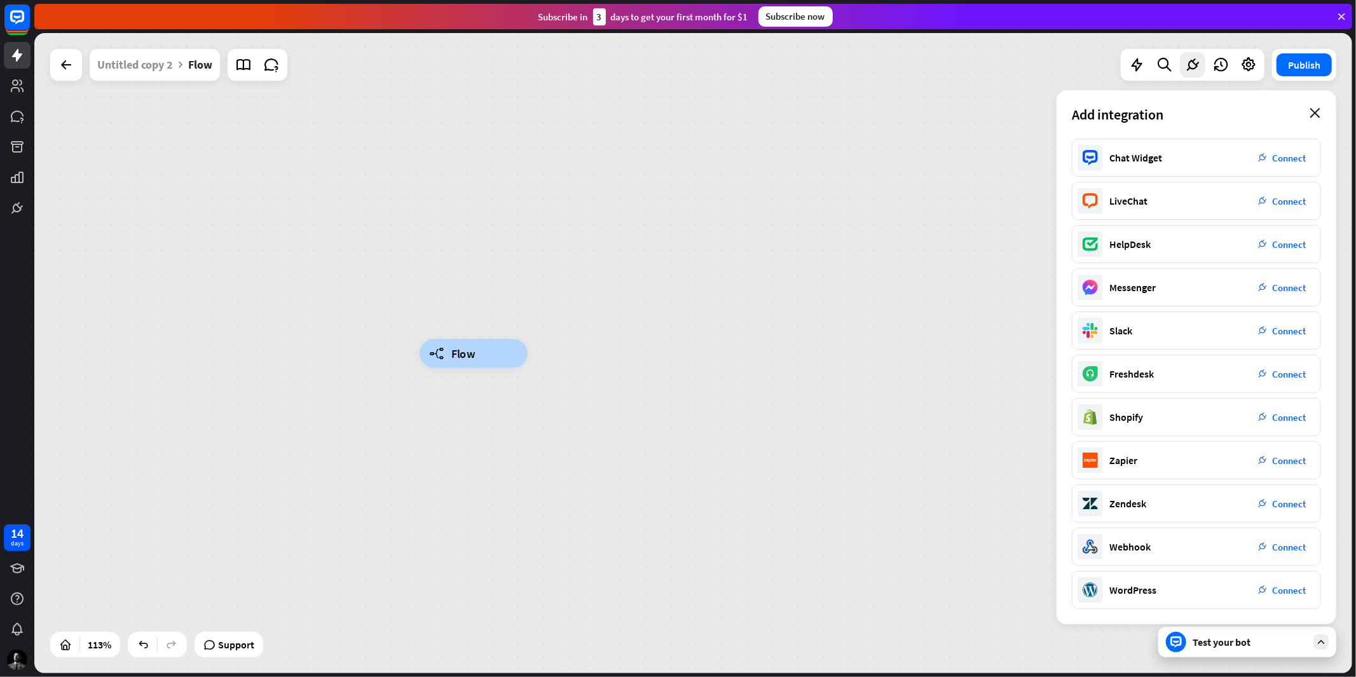
click at [1312, 116] on icon "close" at bounding box center [1315, 113] width 11 height 10
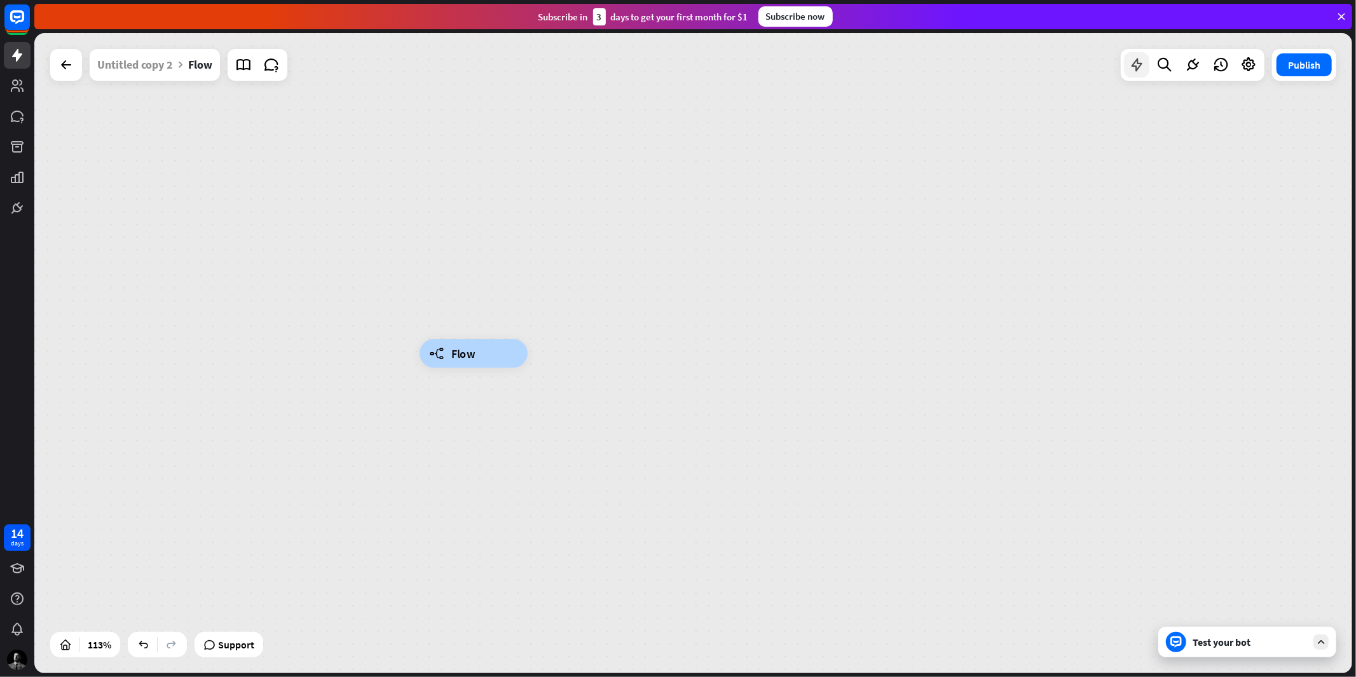
click at [1141, 60] on icon at bounding box center [1136, 65] width 17 height 17
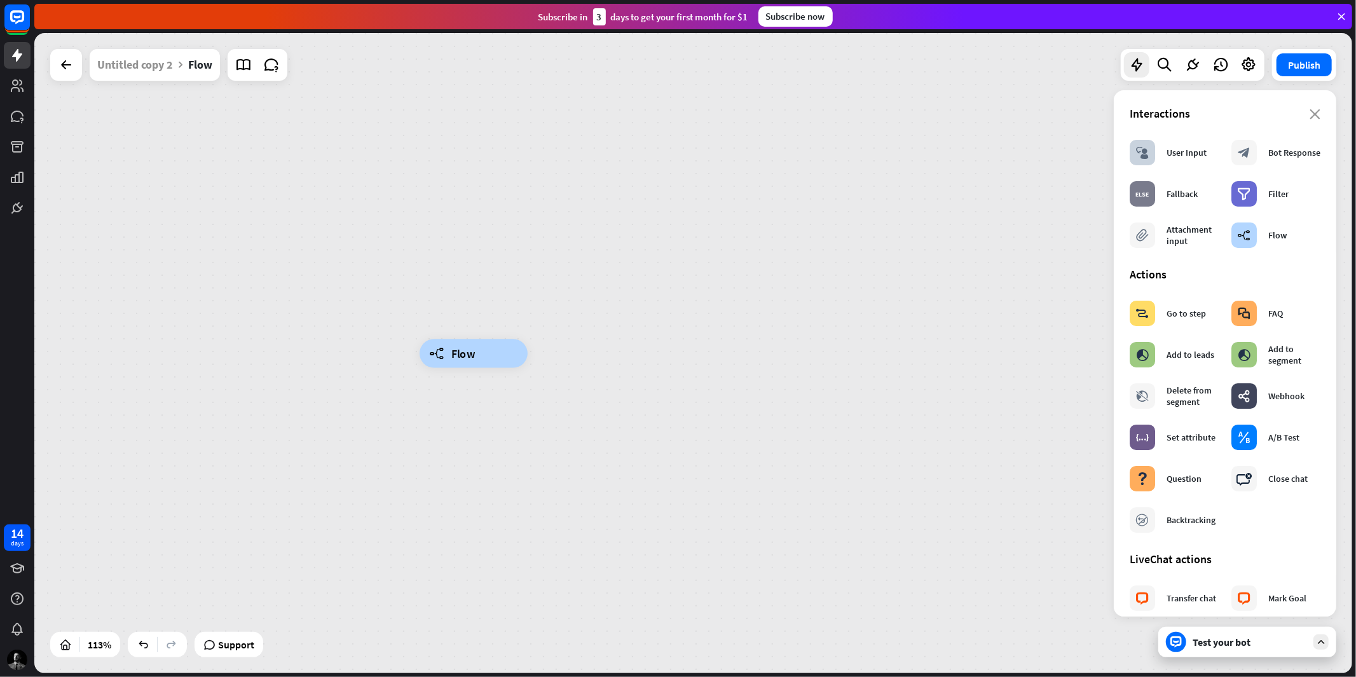
click at [861, 180] on div "builder_tree Flow" at bounding box center [693, 353] width 1318 height 640
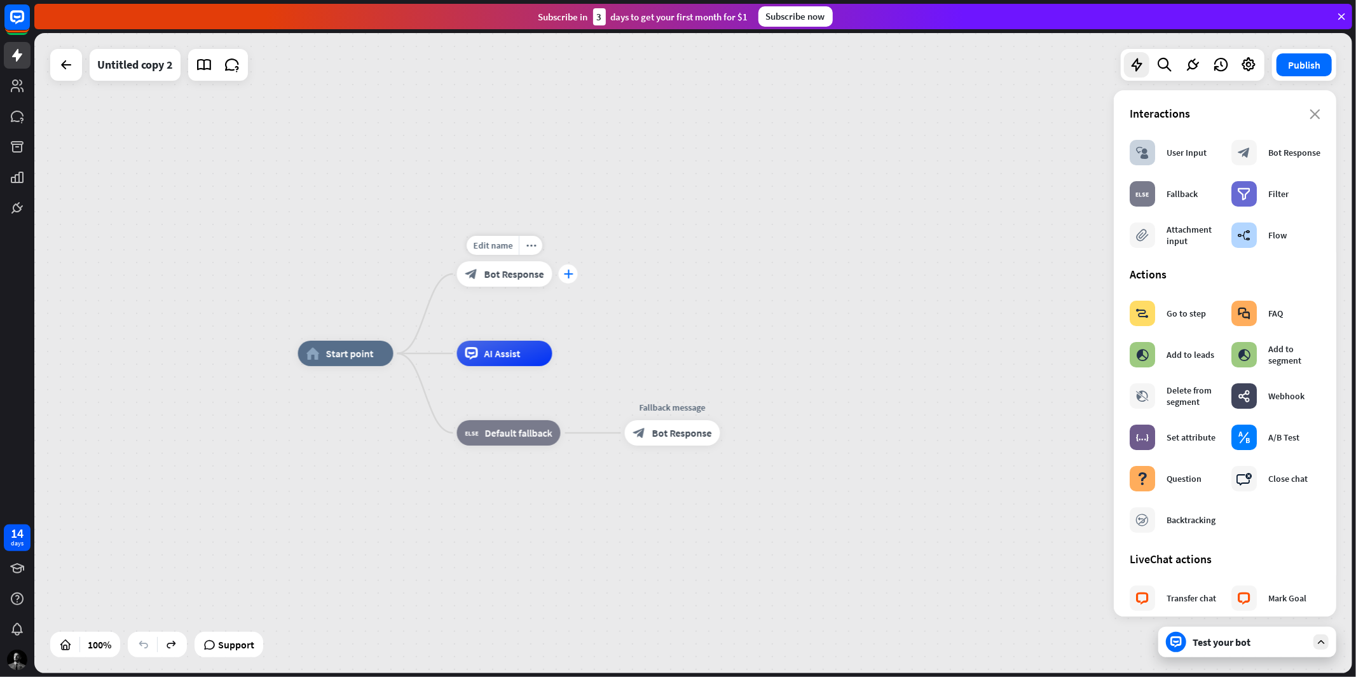
click at [569, 275] on icon "plus" at bounding box center [568, 274] width 10 height 9
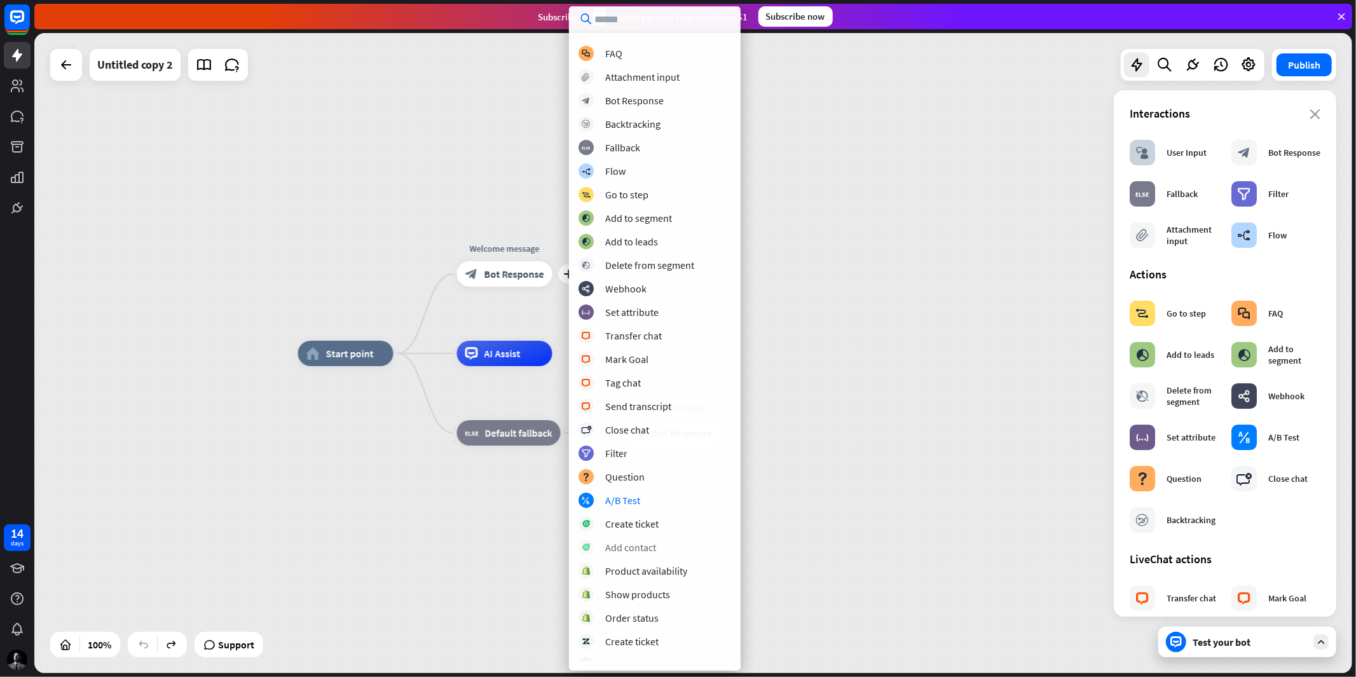
scroll to position [78, 0]
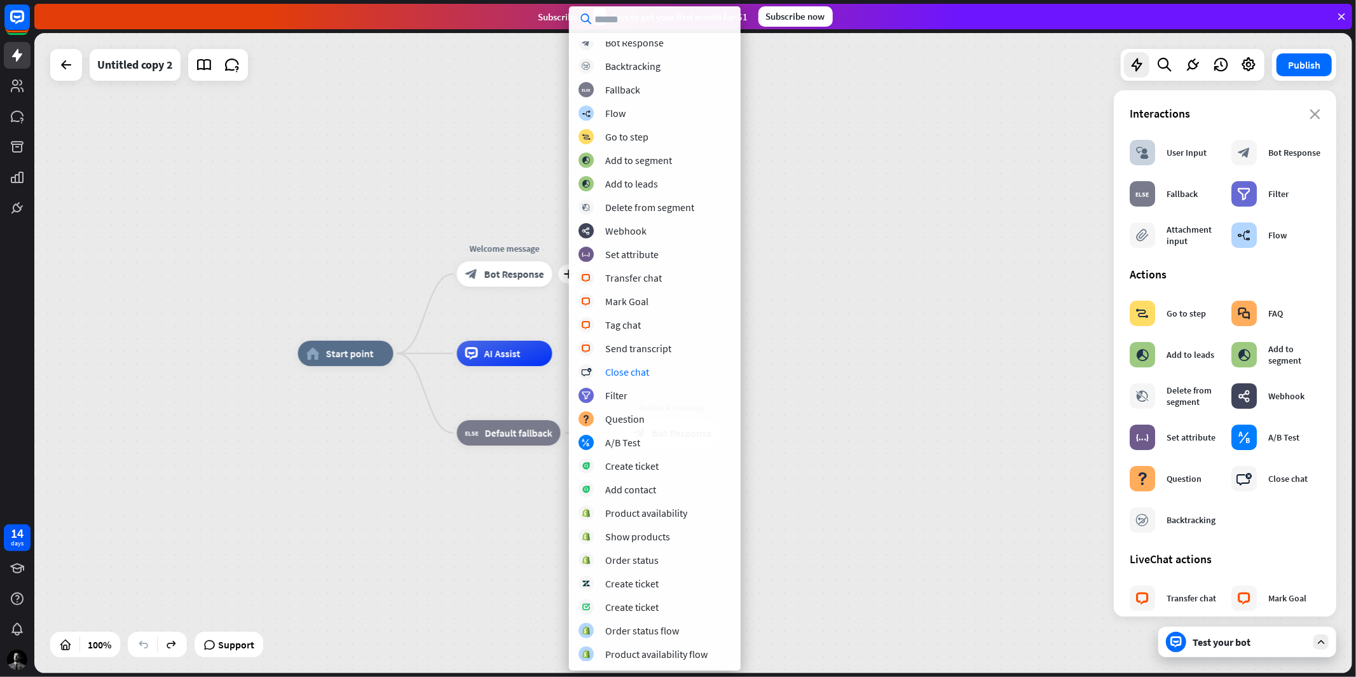
click at [297, 310] on div "home_2 Start point plus Welcome message block_bot_response Bot Response AI Assi…" at bounding box center [693, 353] width 1318 height 640
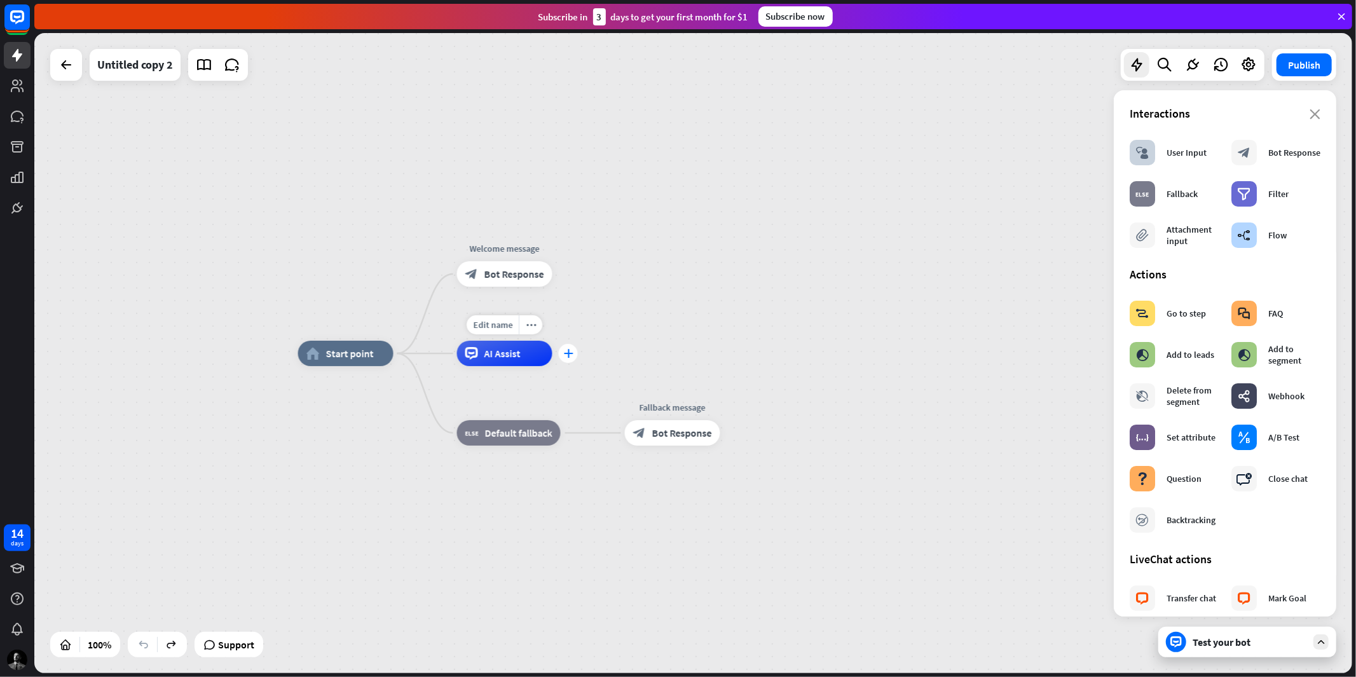
click at [563, 357] on div "plus" at bounding box center [568, 353] width 19 height 19
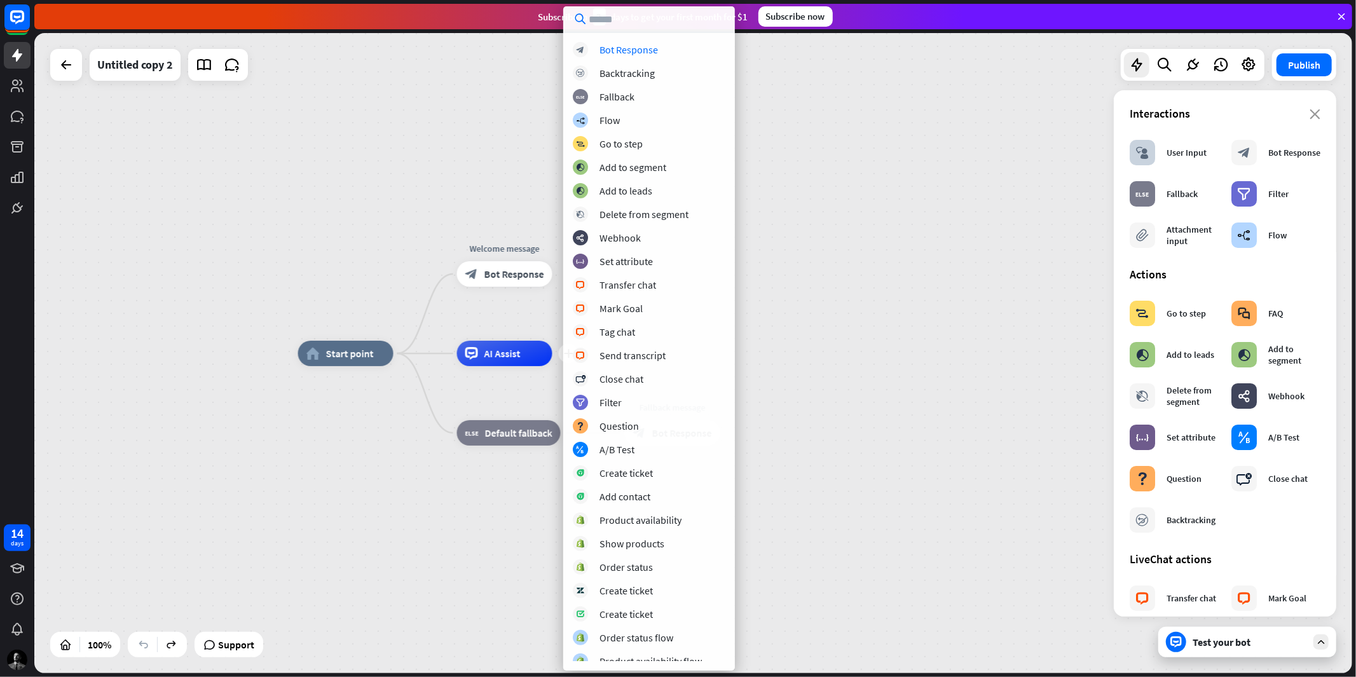
click at [184, 195] on div "Edit name more_horiz home_2 Start point Welcome message block_bot_response Bot …" at bounding box center [693, 353] width 1318 height 640
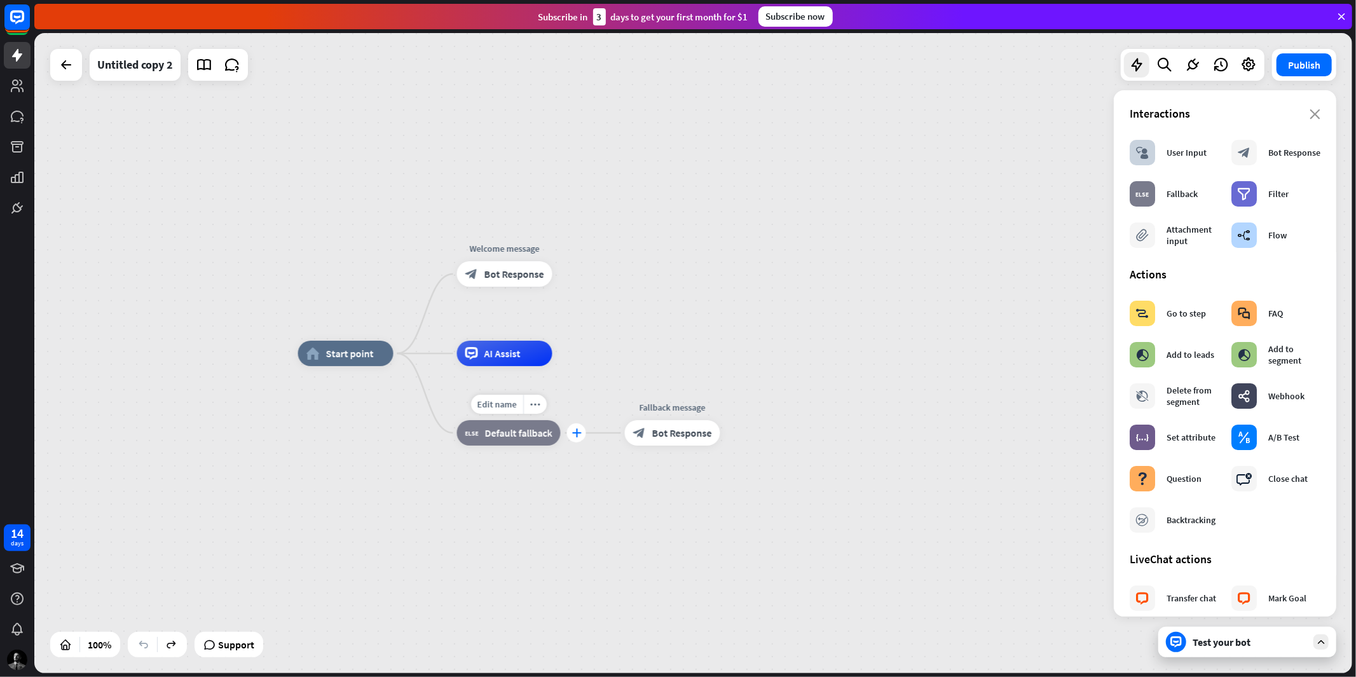
click at [573, 434] on icon "plus" at bounding box center [577, 432] width 10 height 9
drag, startPoint x: 503, startPoint y: 533, endPoint x: 648, endPoint y: 485, distance: 153.2
click at [503, 532] on div "home_2 Start point Welcome message block_bot_response Bot Response AI Assist bl…" at bounding box center [957, 672] width 1318 height 640
click at [736, 433] on icon "plus" at bounding box center [735, 431] width 10 height 9
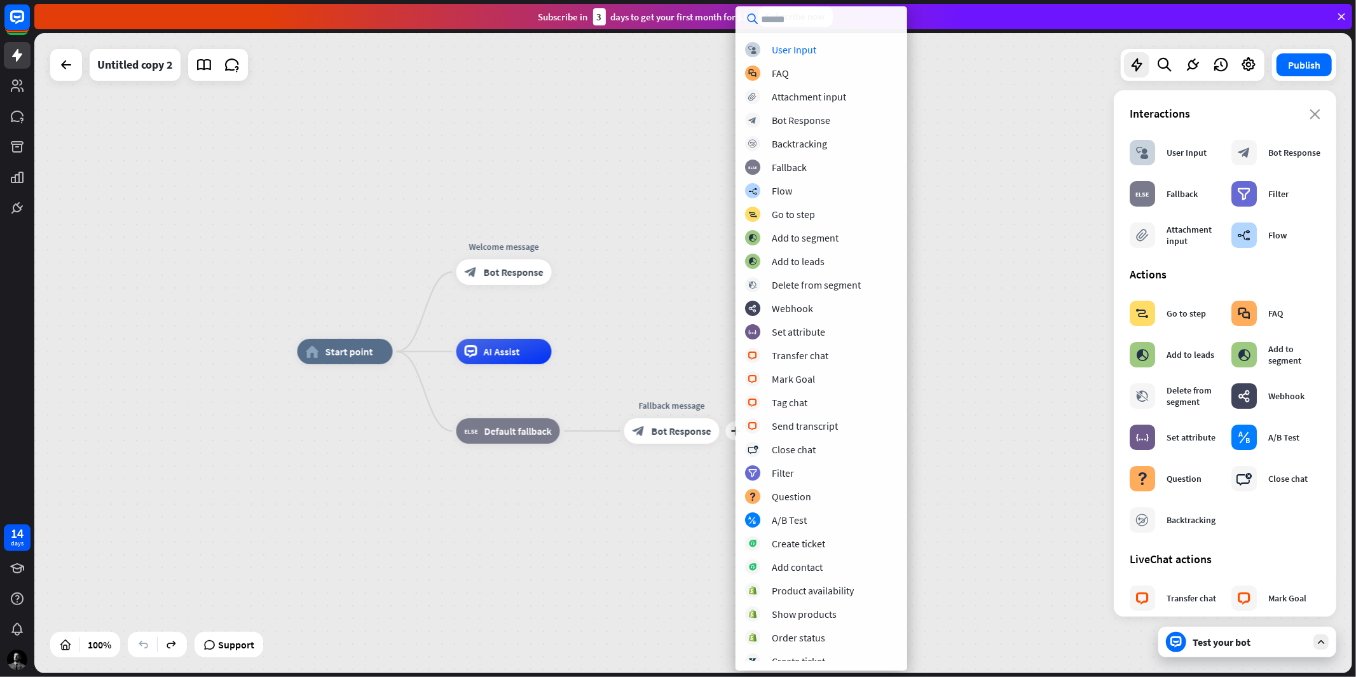
click at [639, 522] on div "home_2 Start point Welcome message block_bot_response Bot Response AI Assist bl…" at bounding box center [957, 672] width 1318 height 640
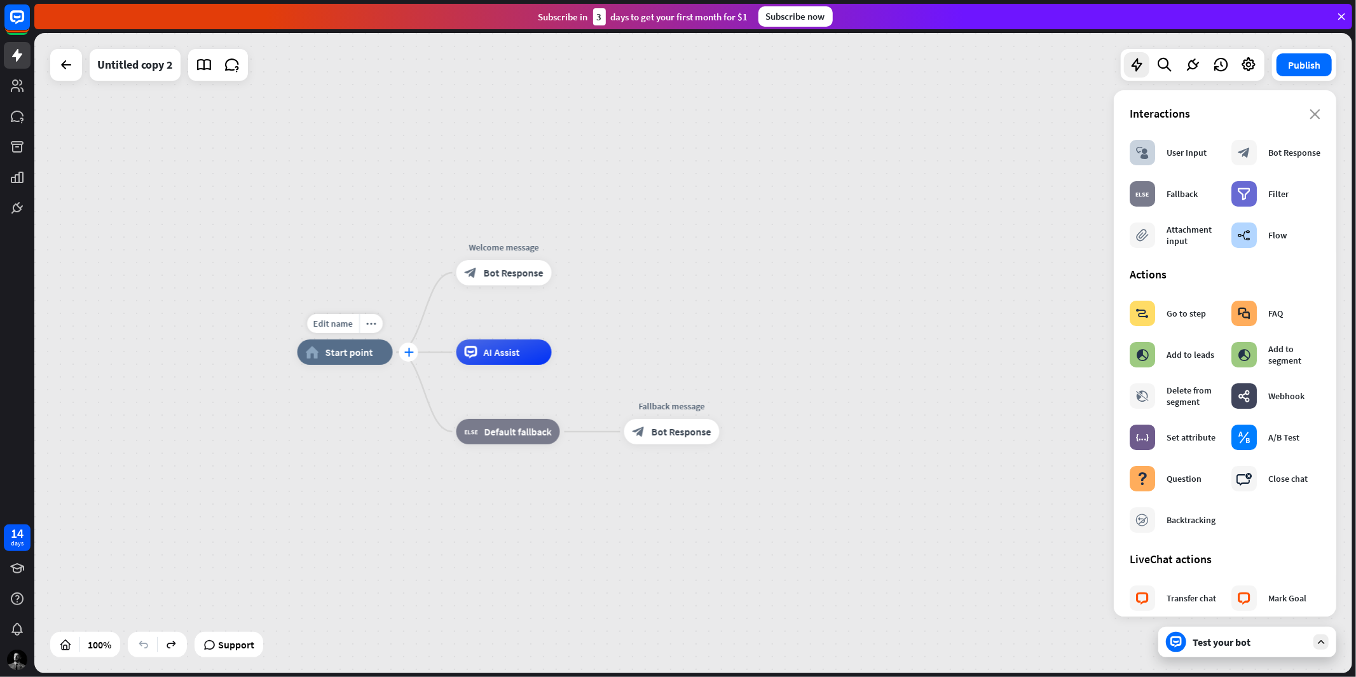
click at [408, 352] on icon "plus" at bounding box center [409, 352] width 10 height 9
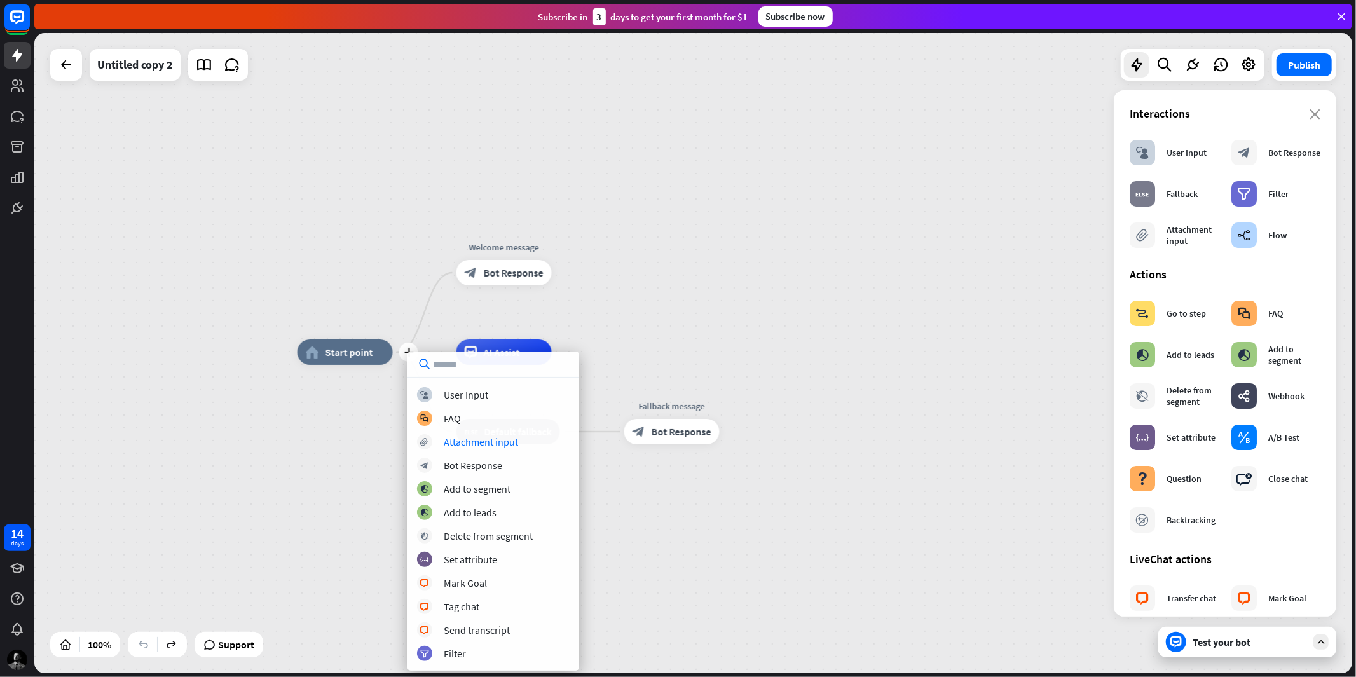
click at [351, 498] on div "plus home_2 Start point Welcome message block_bot_response Bot Response AI Assi…" at bounding box center [957, 672] width 1318 height 640
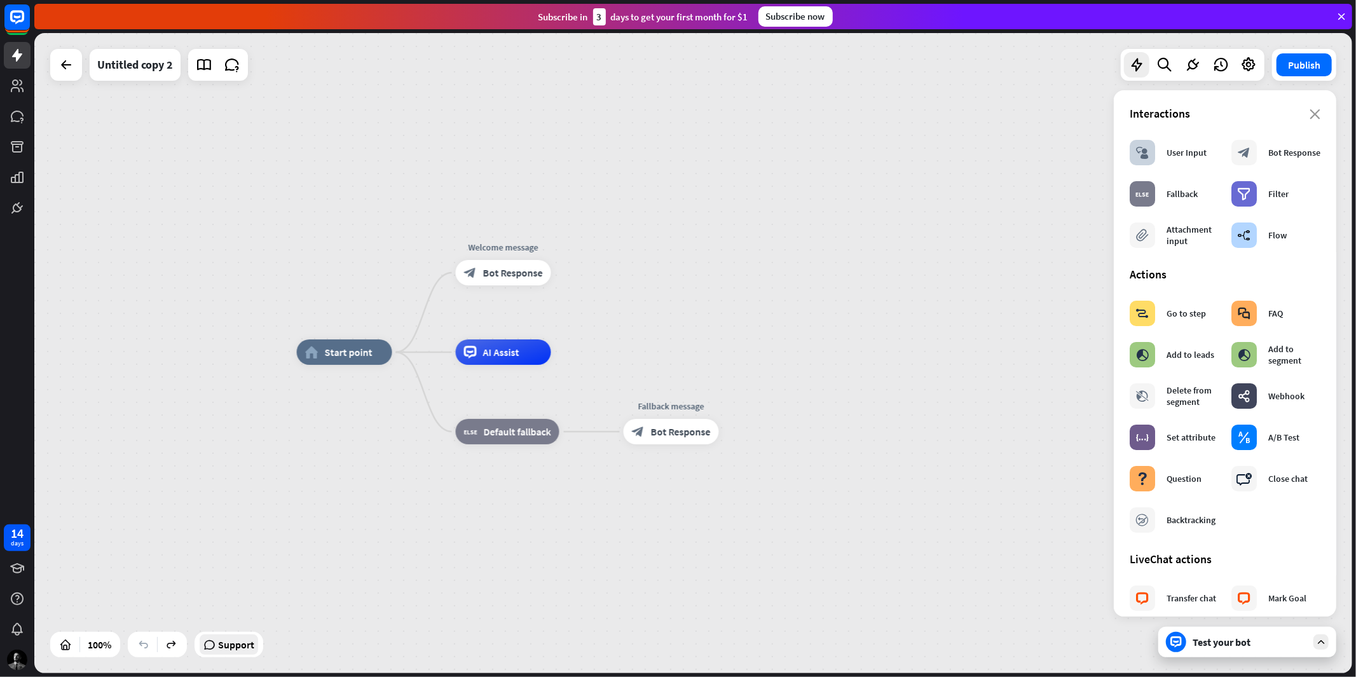
click at [233, 644] on span "Support" at bounding box center [236, 644] width 36 height 20
click at [207, 66] on icon at bounding box center [204, 65] width 17 height 17
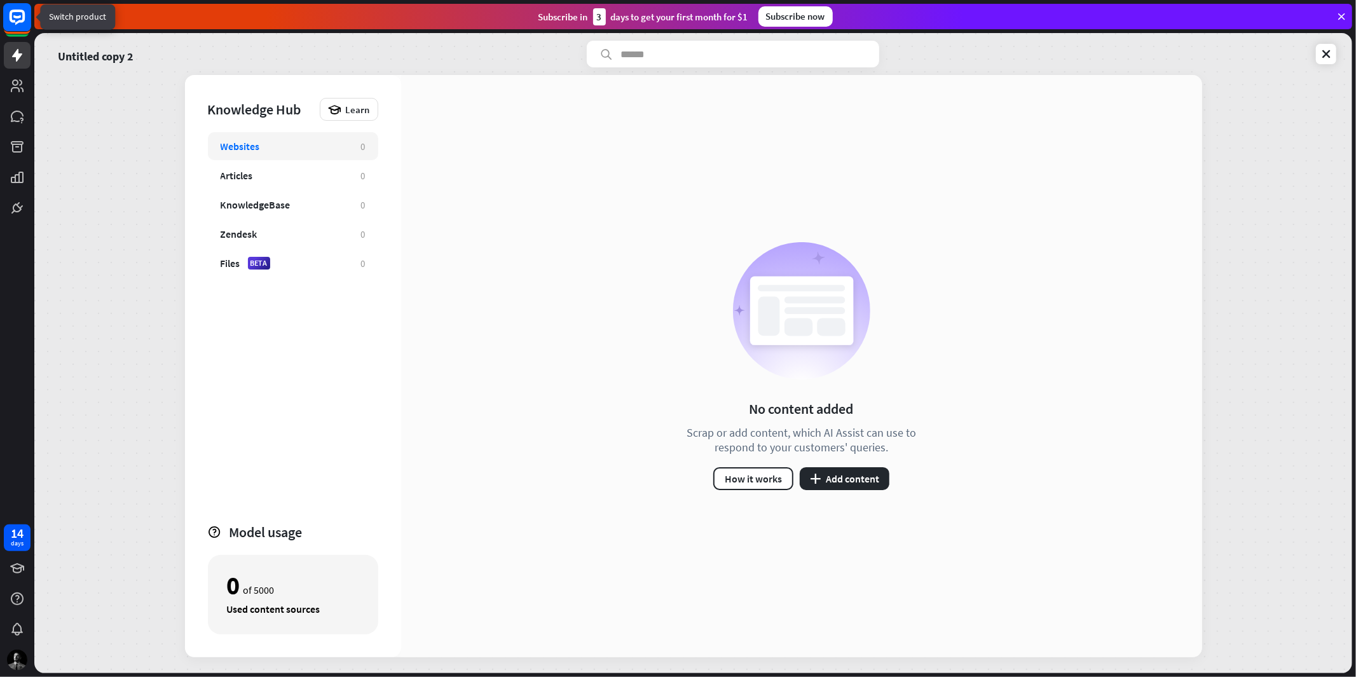
click at [13, 25] on rect at bounding box center [17, 17] width 28 height 28
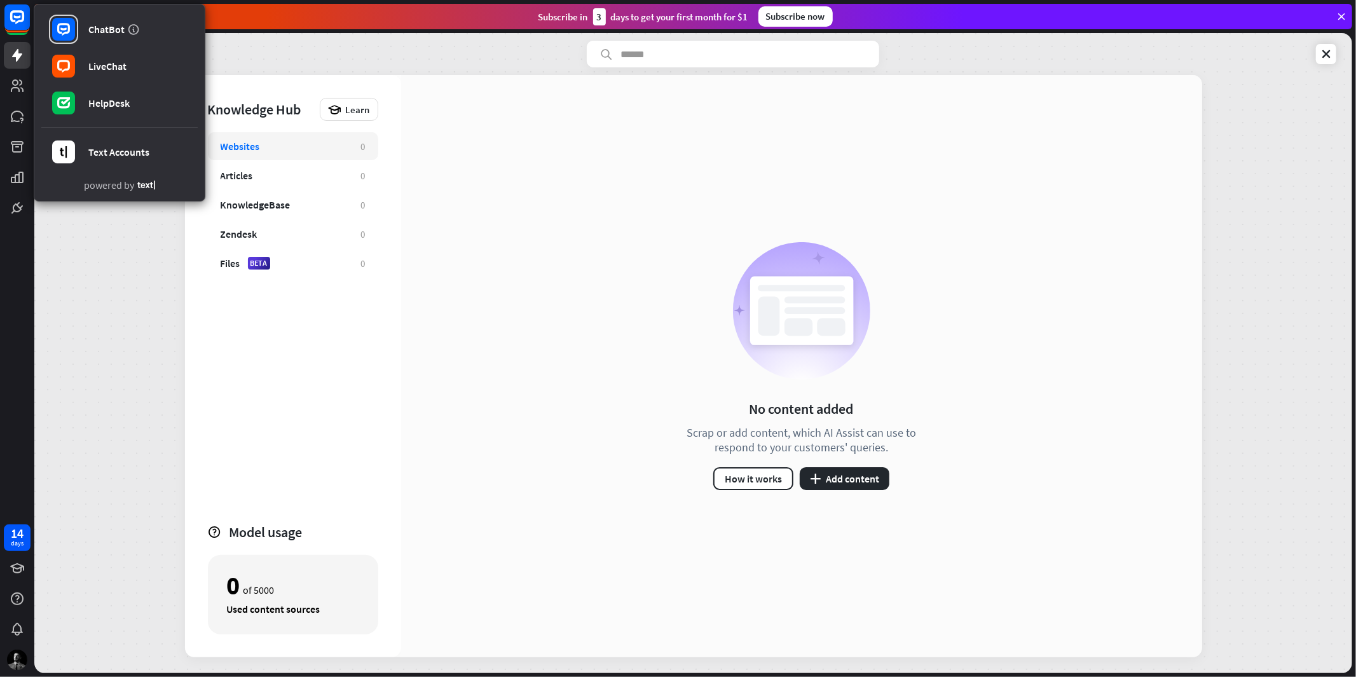
click at [328, 62] on div "Untitled copy 2" at bounding box center [693, 54] width 1286 height 27
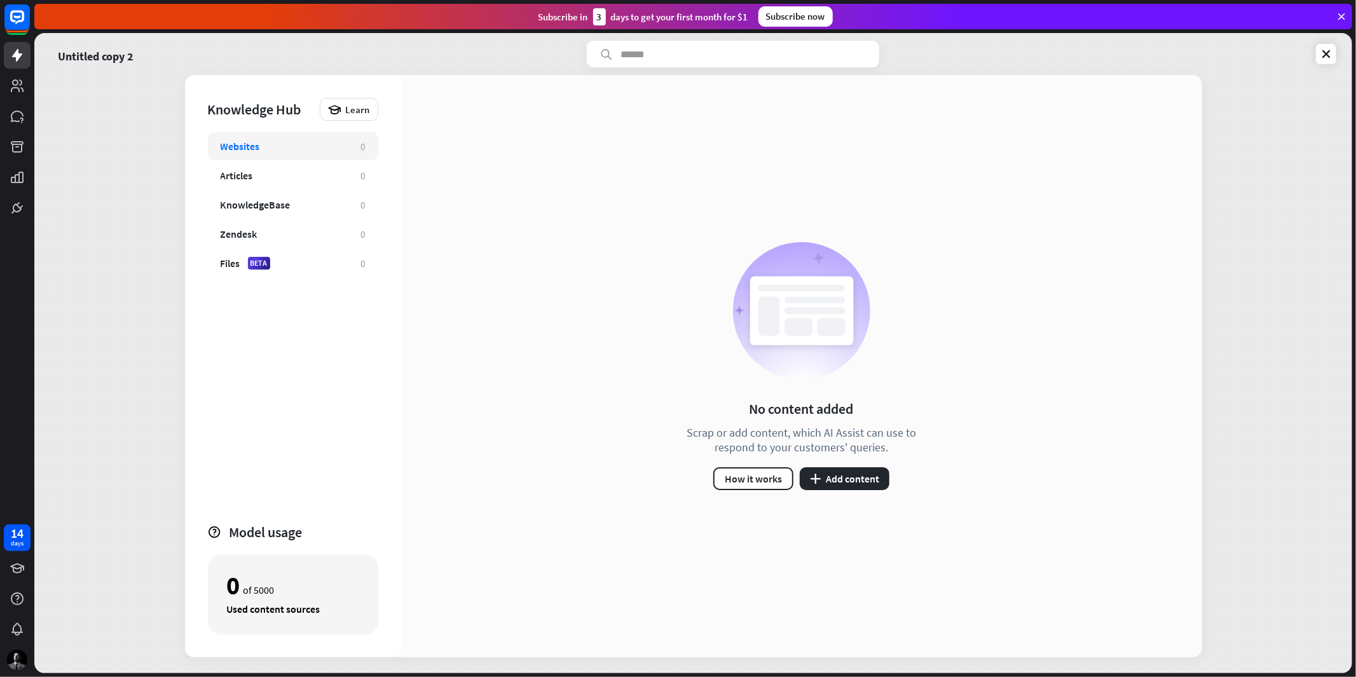
click at [1338, 13] on icon at bounding box center [1341, 16] width 11 height 11
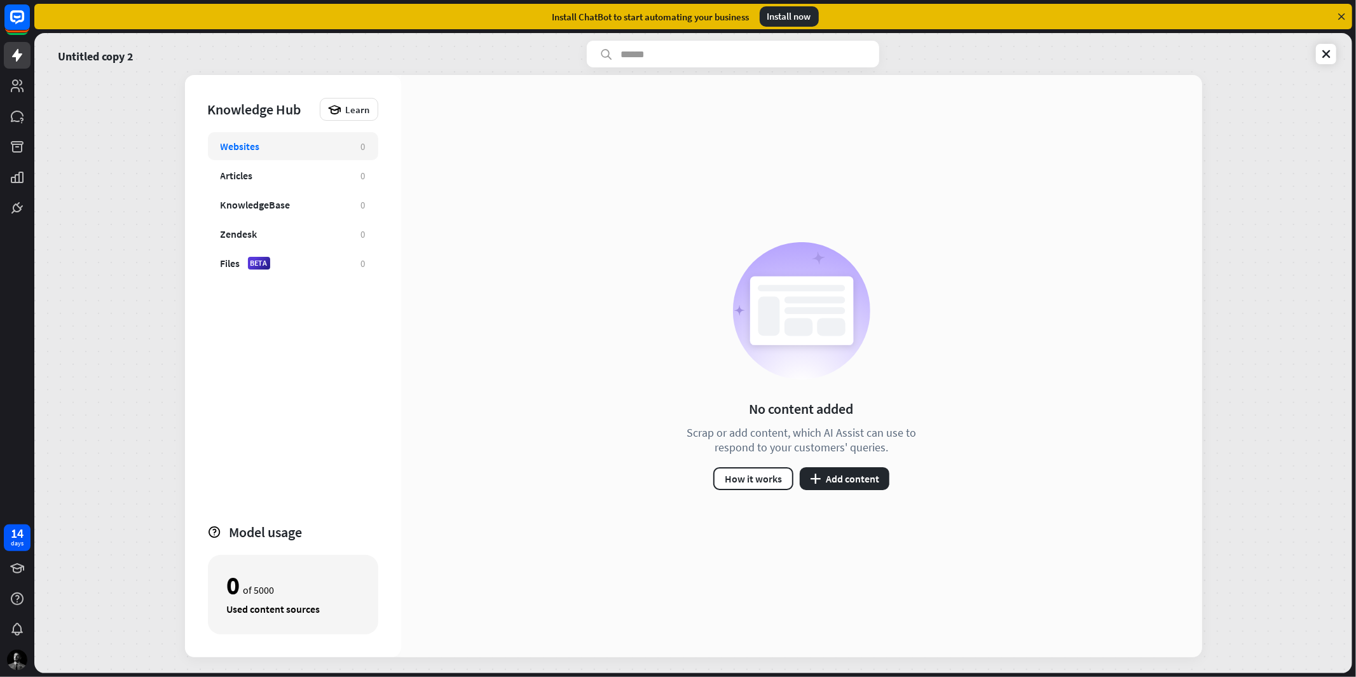
click at [1337, 13] on icon at bounding box center [1341, 16] width 11 height 11
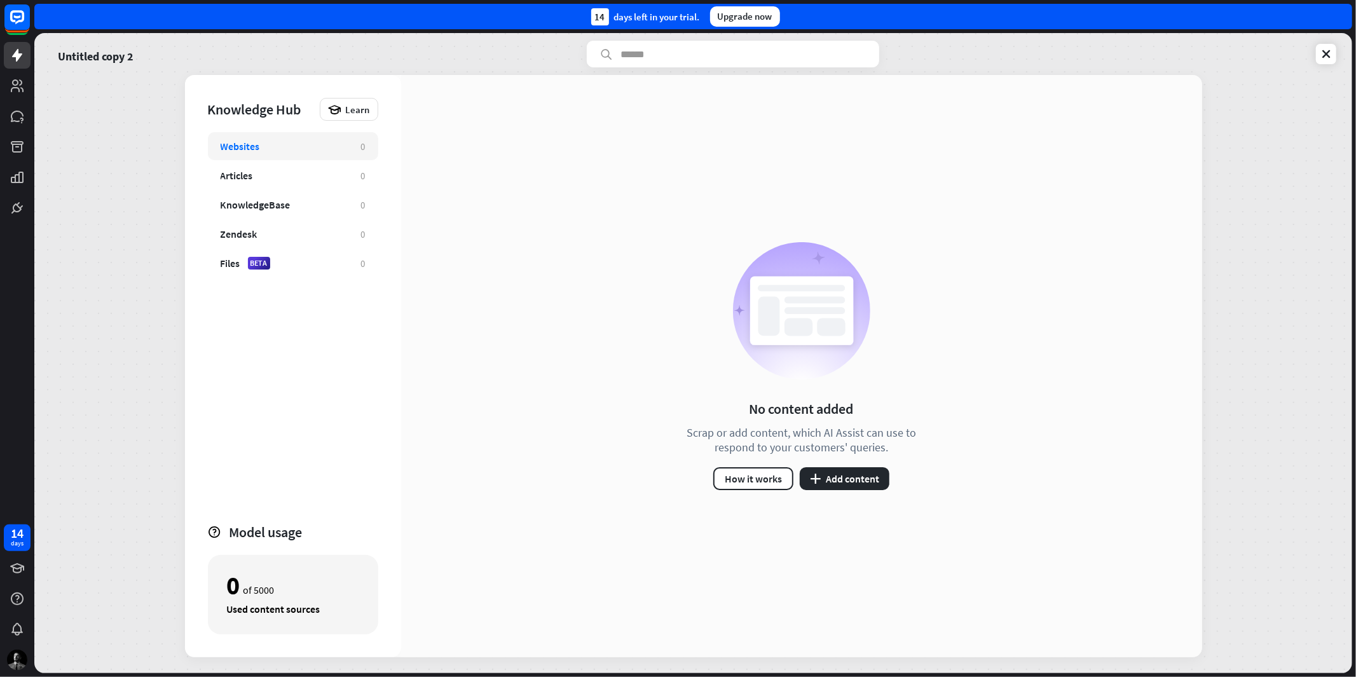
click at [1338, 13] on div "14 days left in your trial. Upgrade now" at bounding box center [693, 16] width 1318 height 25
click at [690, 58] on input "text" at bounding box center [733, 54] width 292 height 27
click at [1323, 49] on icon at bounding box center [1326, 54] width 13 height 13
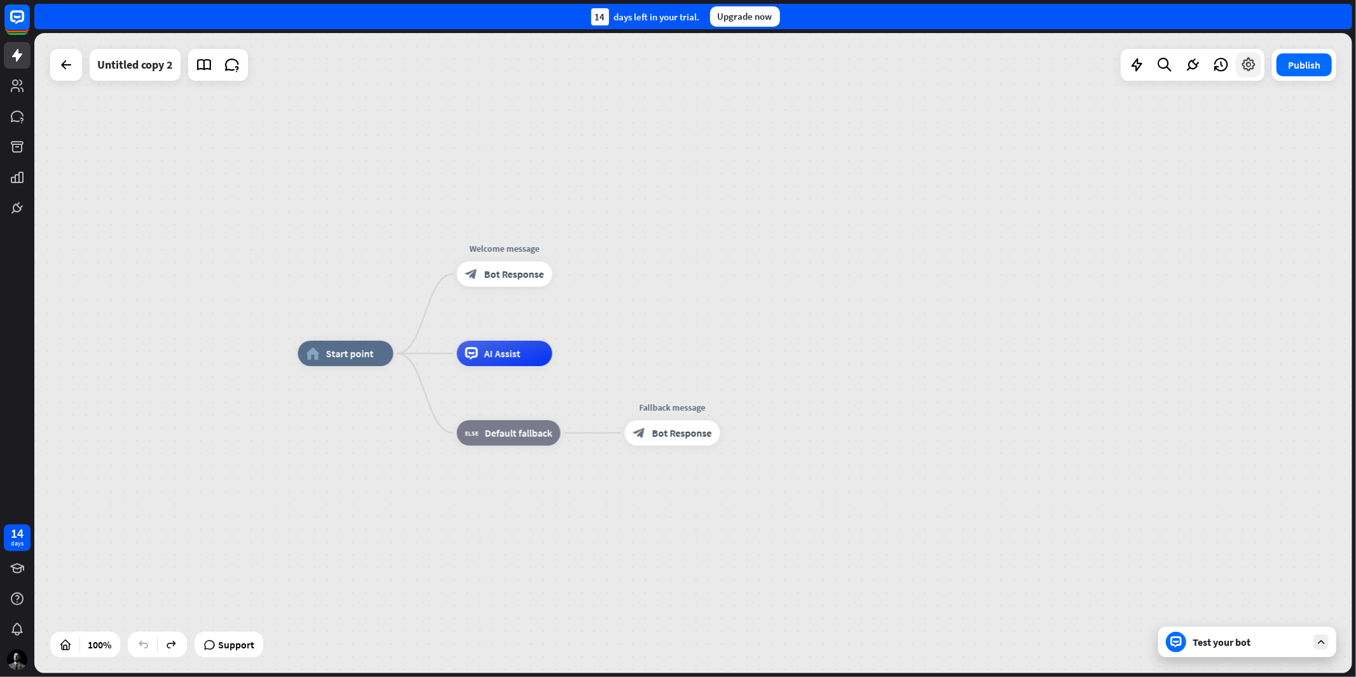
click at [1248, 62] on icon at bounding box center [1248, 65] width 17 height 17
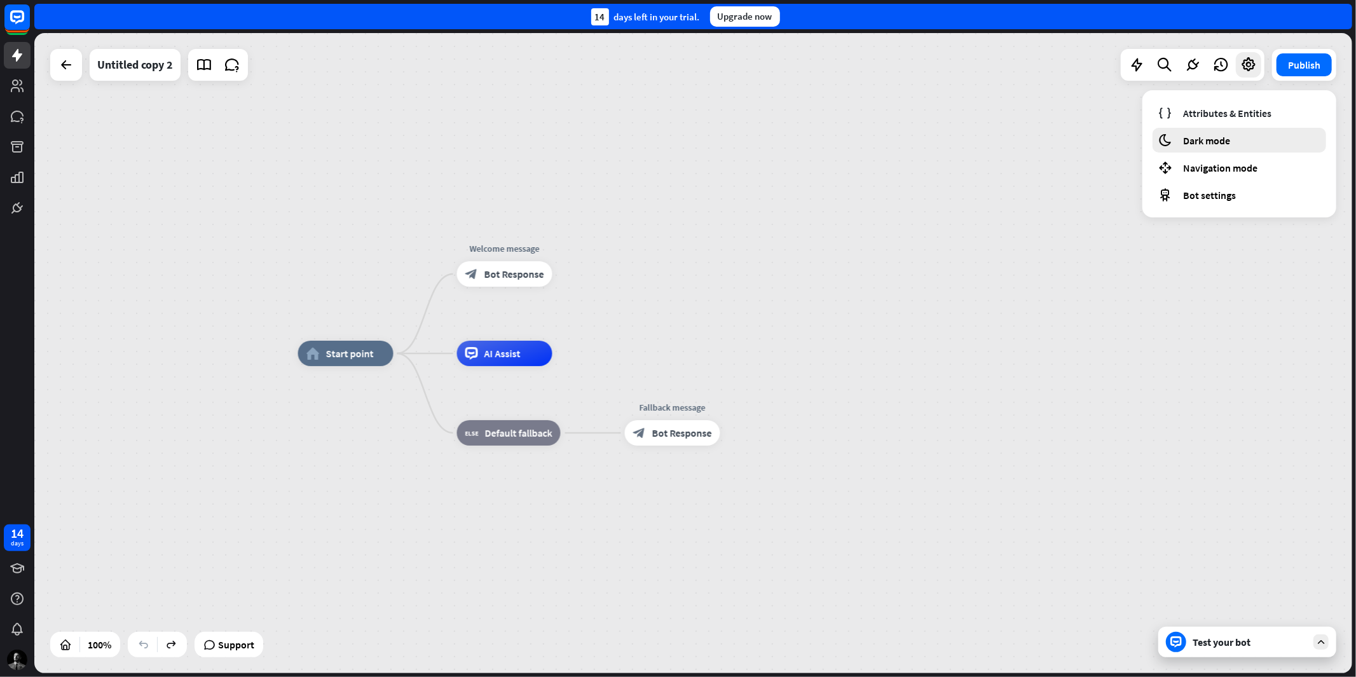
click at [1236, 146] on div "moon Dark mode" at bounding box center [1240, 140] width 174 height 25
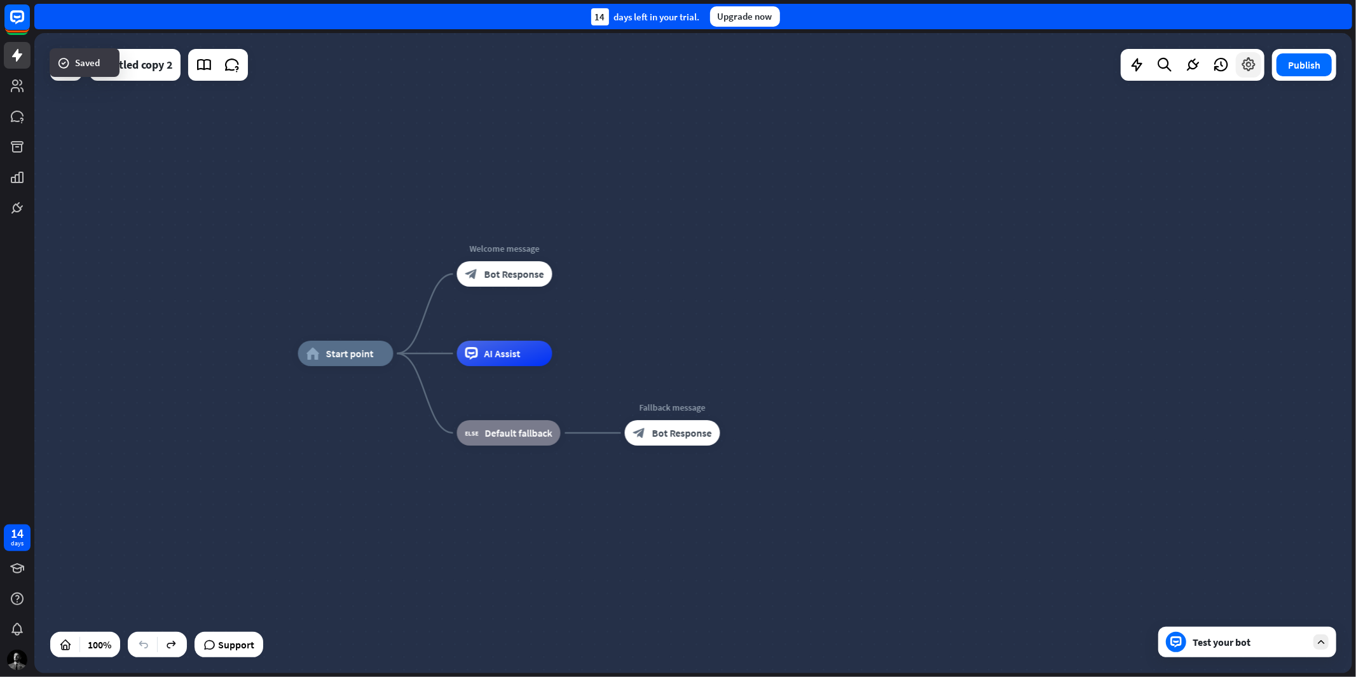
click at [1251, 64] on icon at bounding box center [1248, 65] width 17 height 17
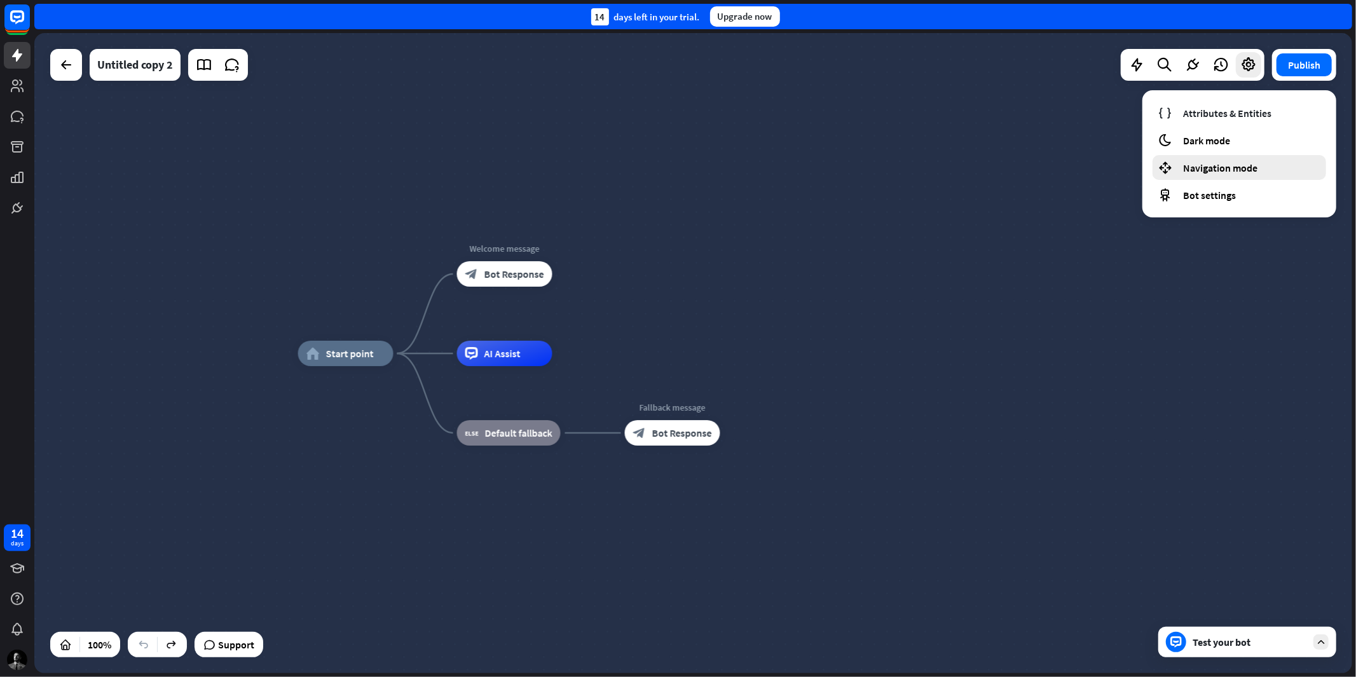
click at [1221, 173] on span "Navigation mode" at bounding box center [1220, 167] width 74 height 13
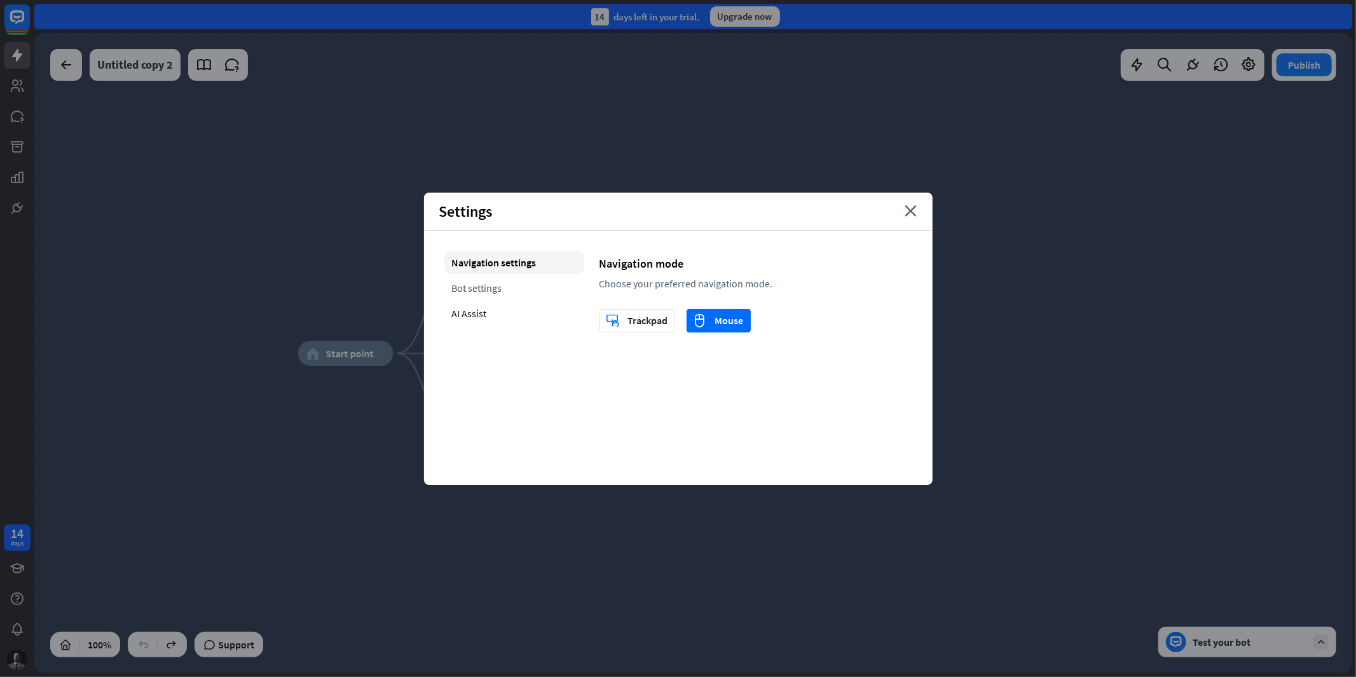
click at [475, 289] on div "Bot settings" at bounding box center [514, 288] width 140 height 23
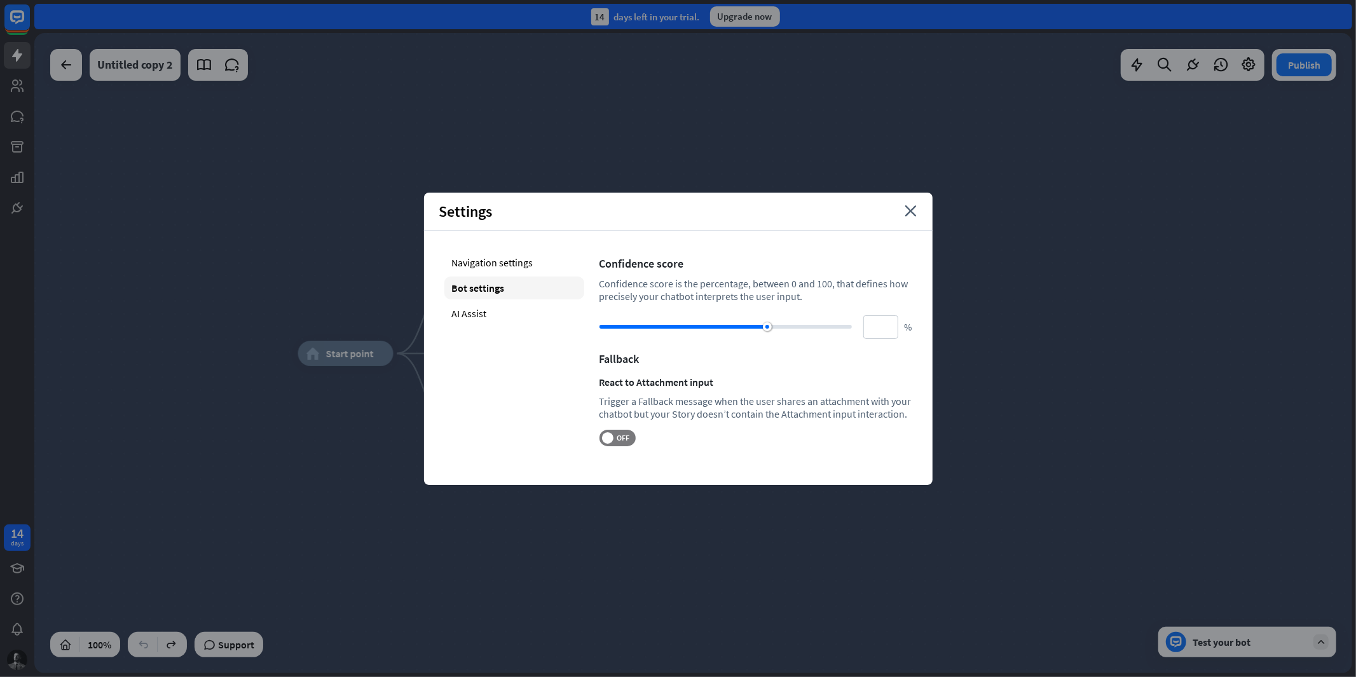
drag, startPoint x: 906, startPoint y: 211, endPoint x: 1071, endPoint y: 153, distance: 175.1
click at [912, 211] on icon "close" at bounding box center [911, 210] width 12 height 11
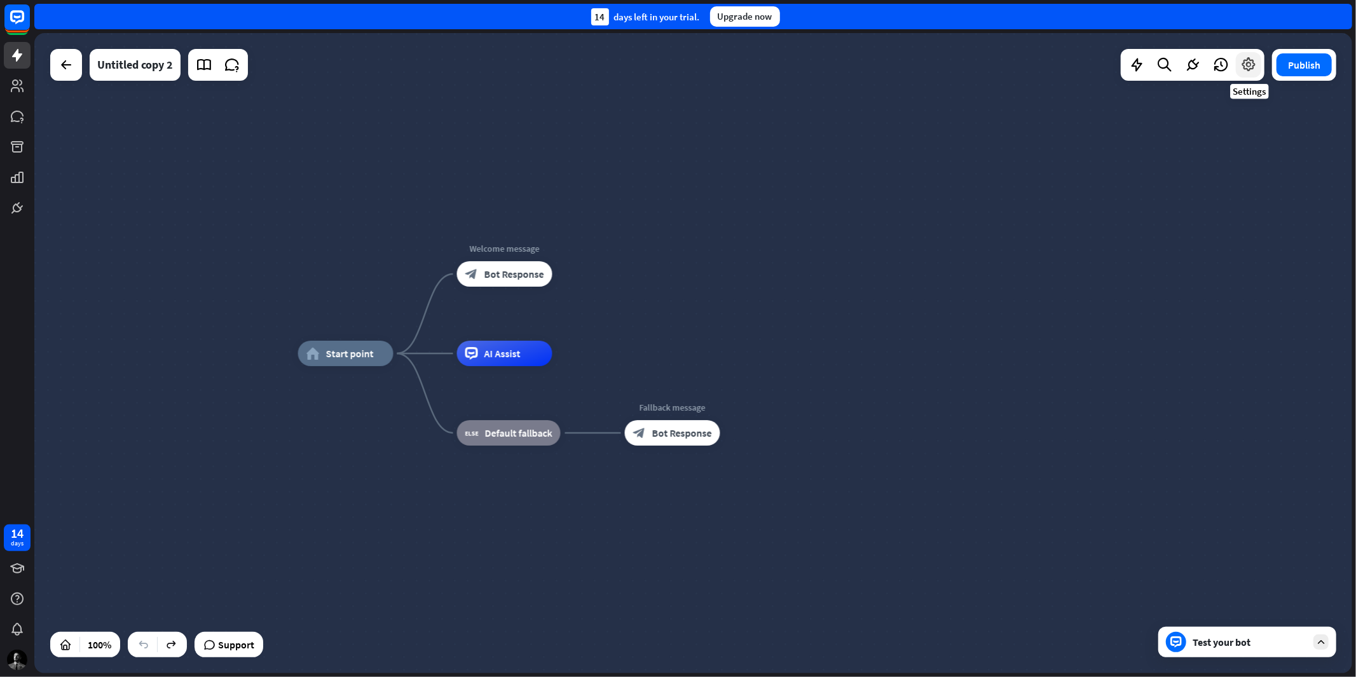
click at [1257, 62] on icon at bounding box center [1248, 65] width 17 height 17
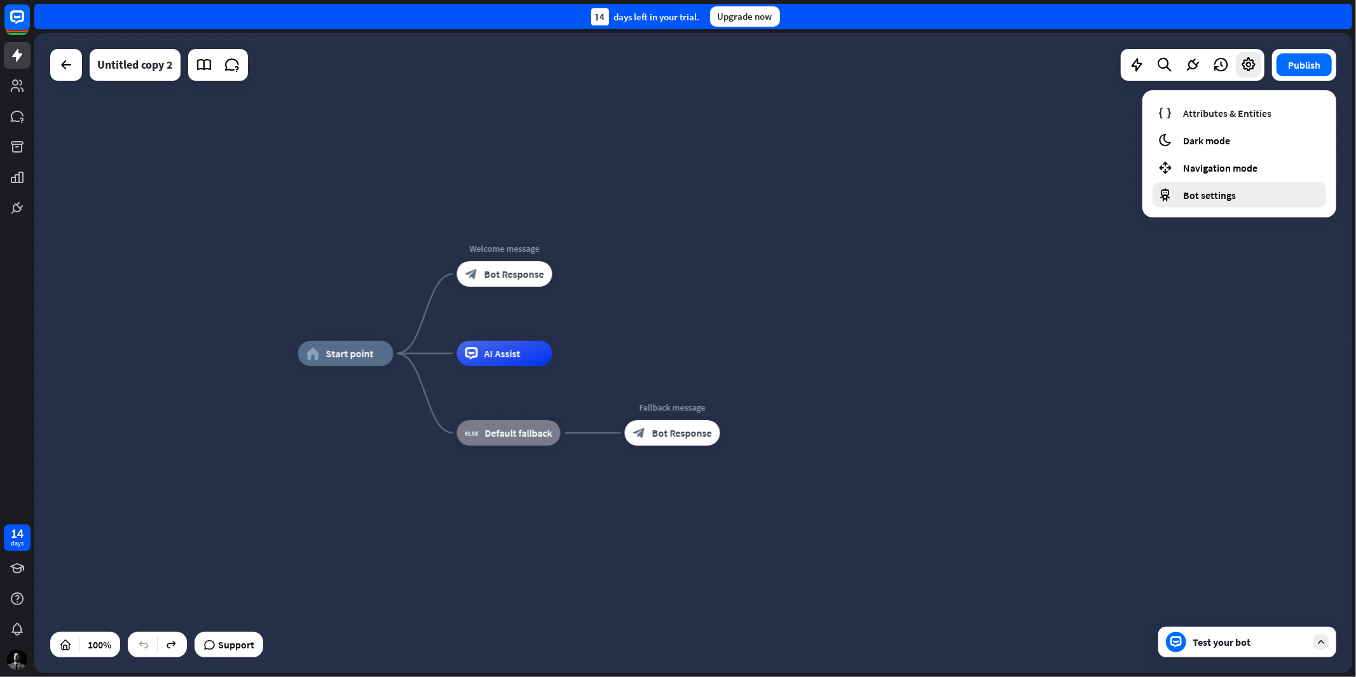
click at [1223, 195] on span "Bot settings" at bounding box center [1209, 195] width 53 height 13
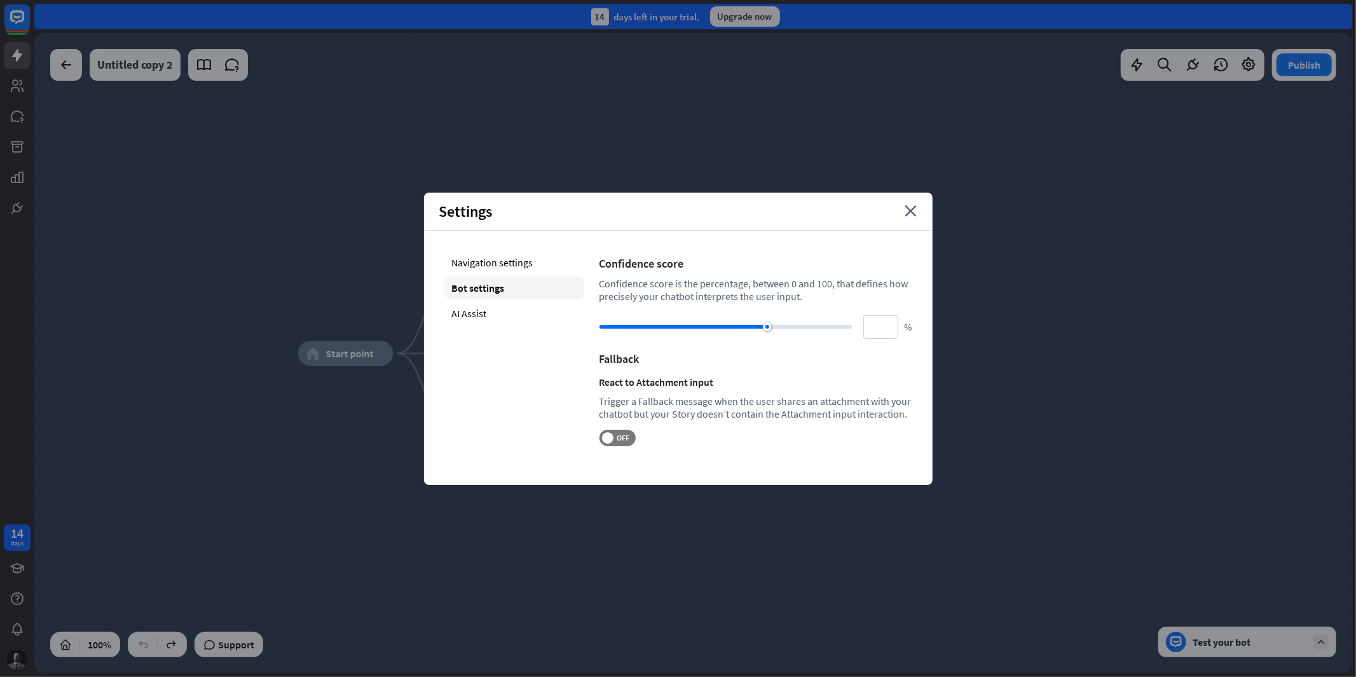
click at [912, 204] on div "Settings close" at bounding box center [678, 212] width 509 height 38
click at [911, 203] on div "Settings close" at bounding box center [678, 212] width 509 height 38
click at [912, 208] on icon "close" at bounding box center [911, 210] width 12 height 11
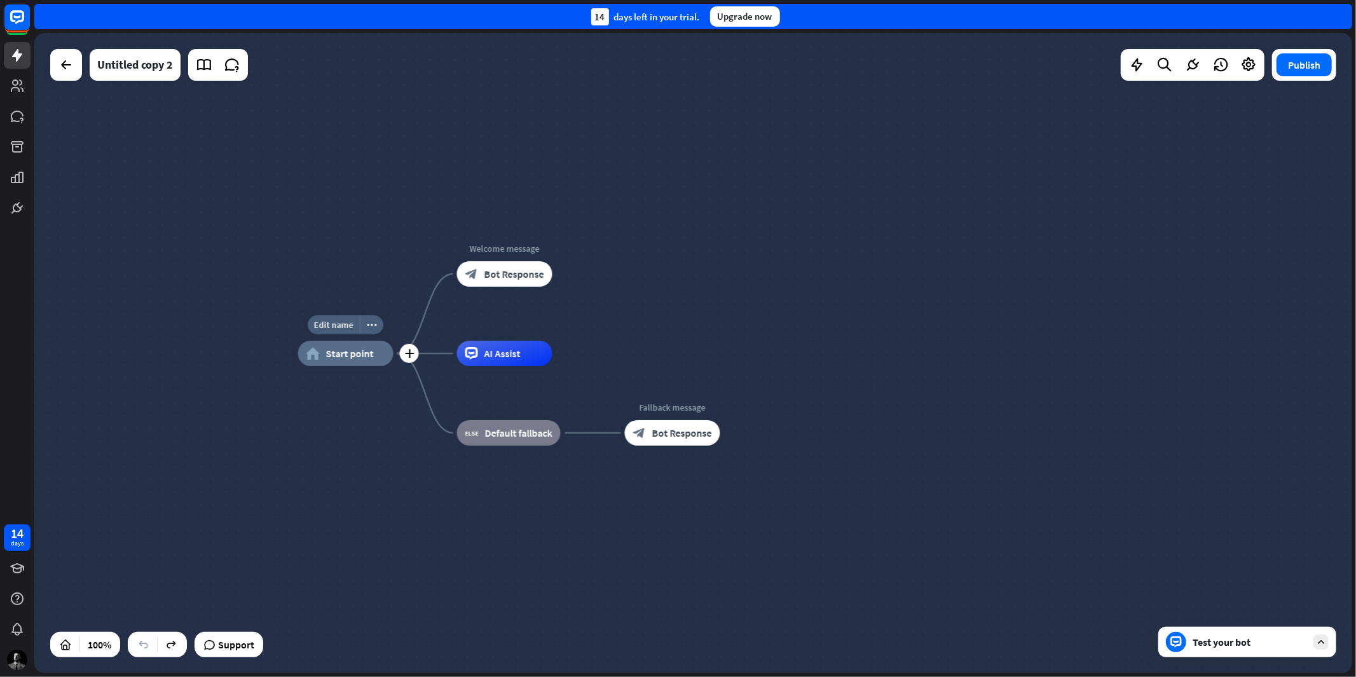
click at [354, 352] on span "Start point" at bounding box center [350, 353] width 48 height 13
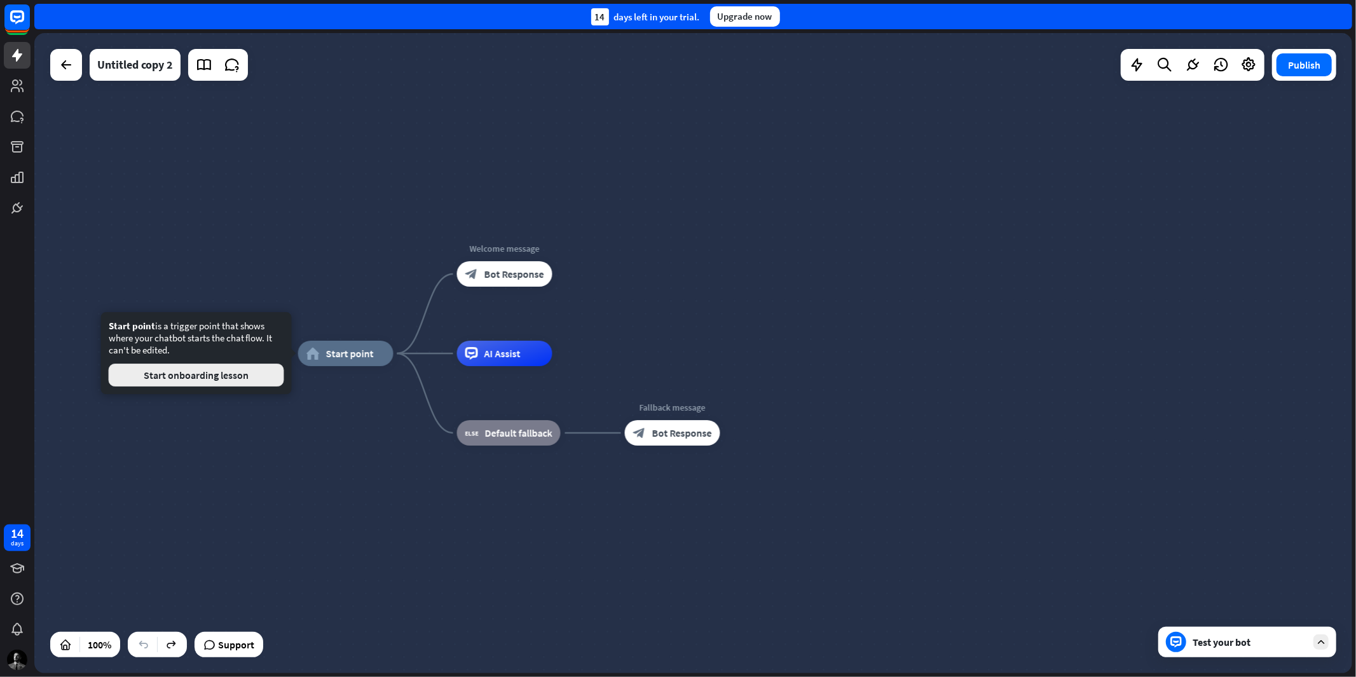
click at [214, 376] on button "Start onboarding lesson" at bounding box center [196, 375] width 175 height 23
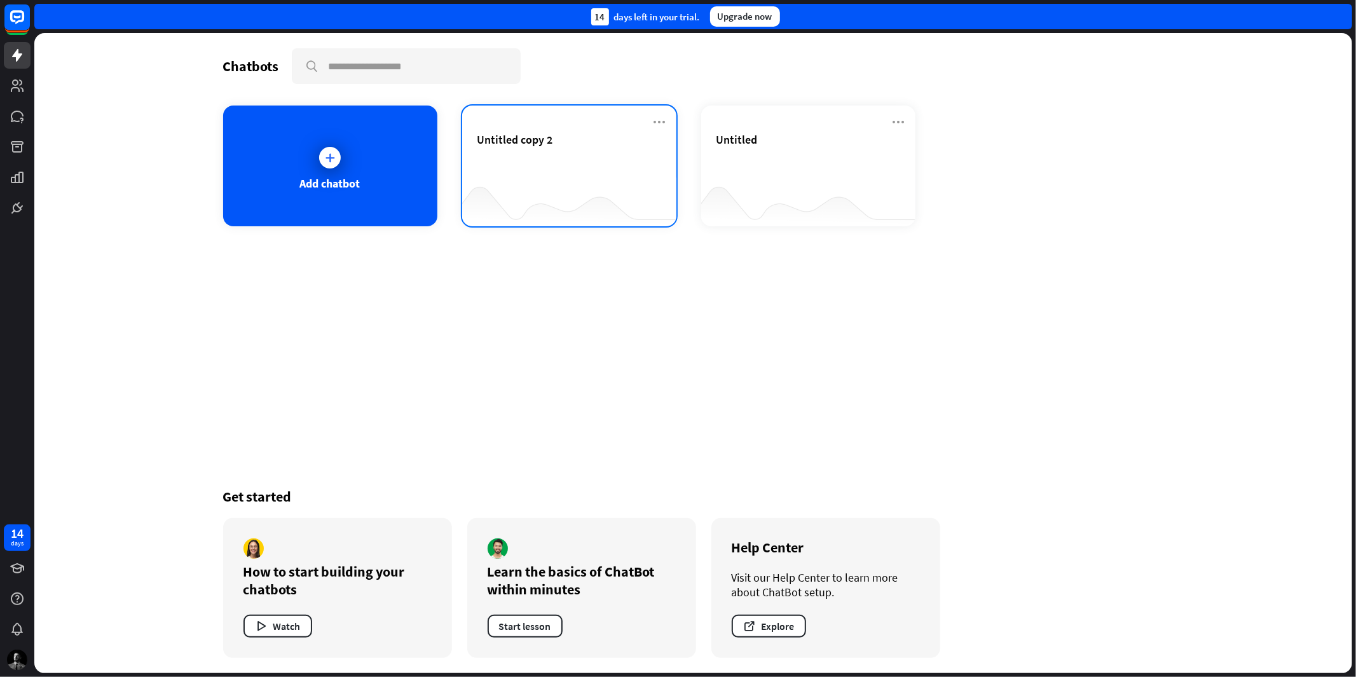
click at [568, 156] on div "Untitled copy 2" at bounding box center [569, 154] width 184 height 45
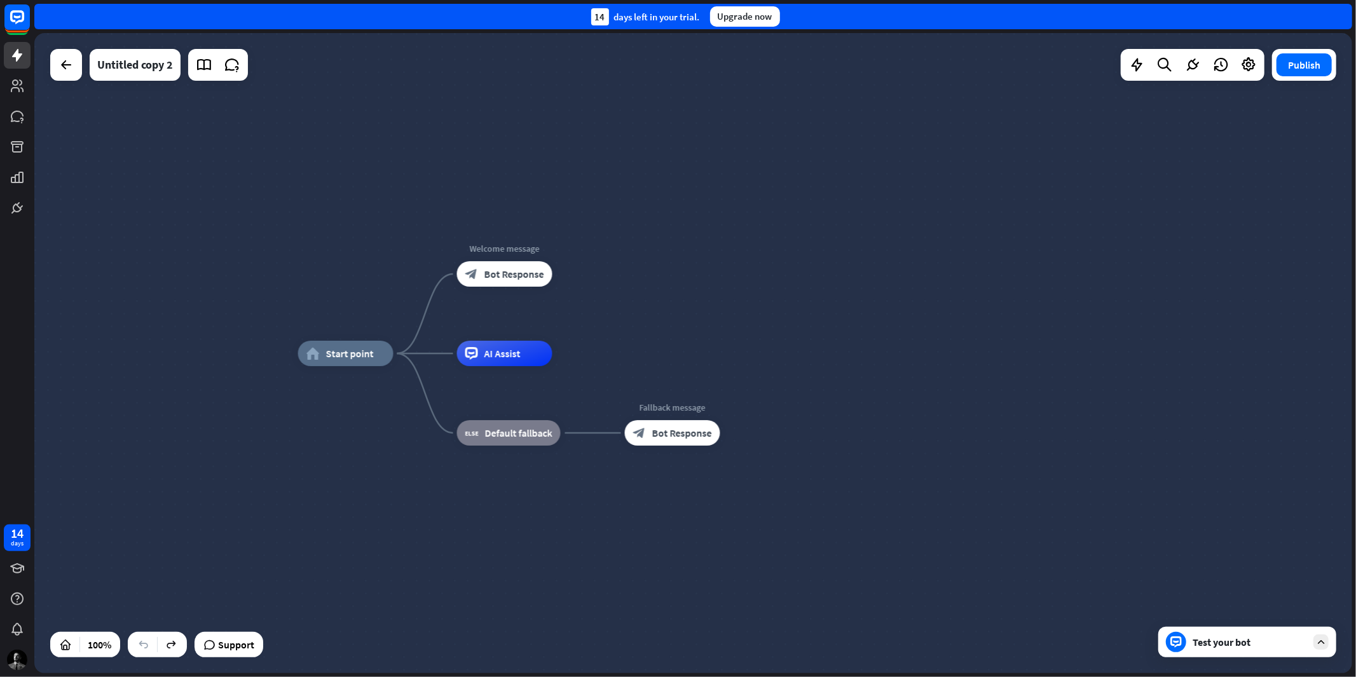
click at [1190, 641] on div "Test your bot" at bounding box center [1247, 642] width 178 height 31
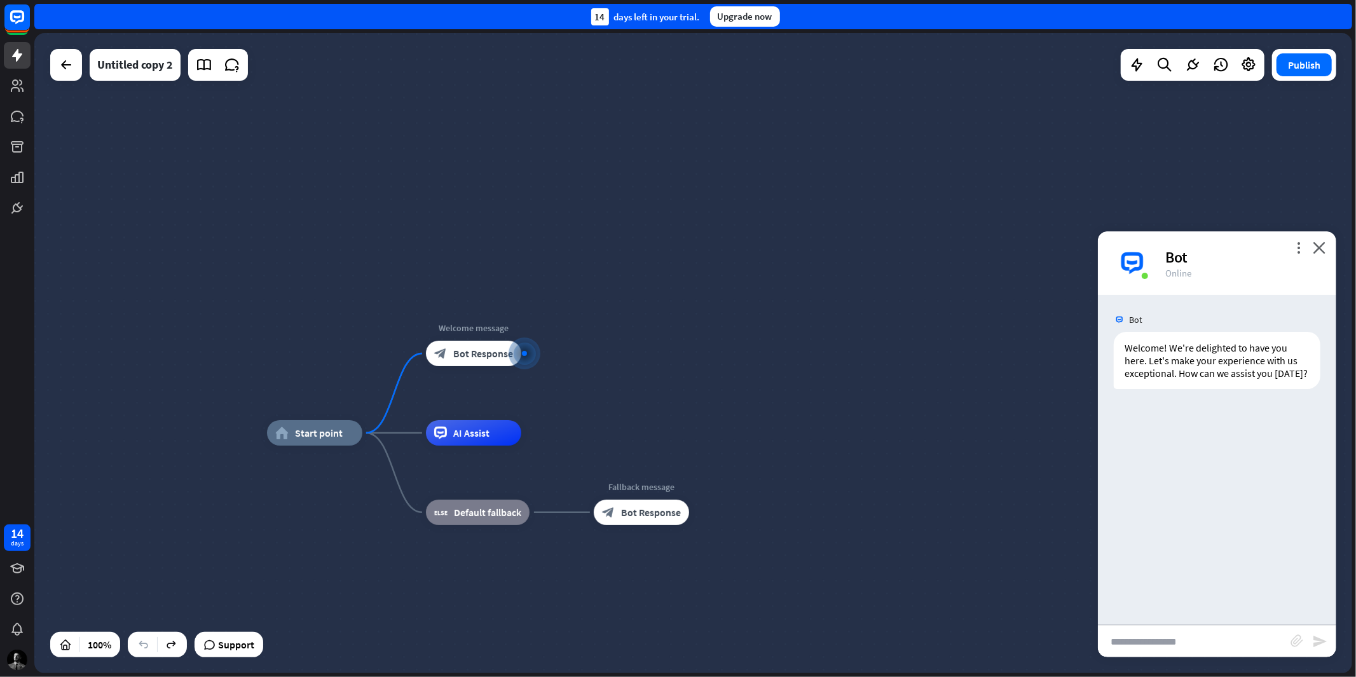
click at [1190, 647] on input "text" at bounding box center [1194, 642] width 193 height 32
type input "**"
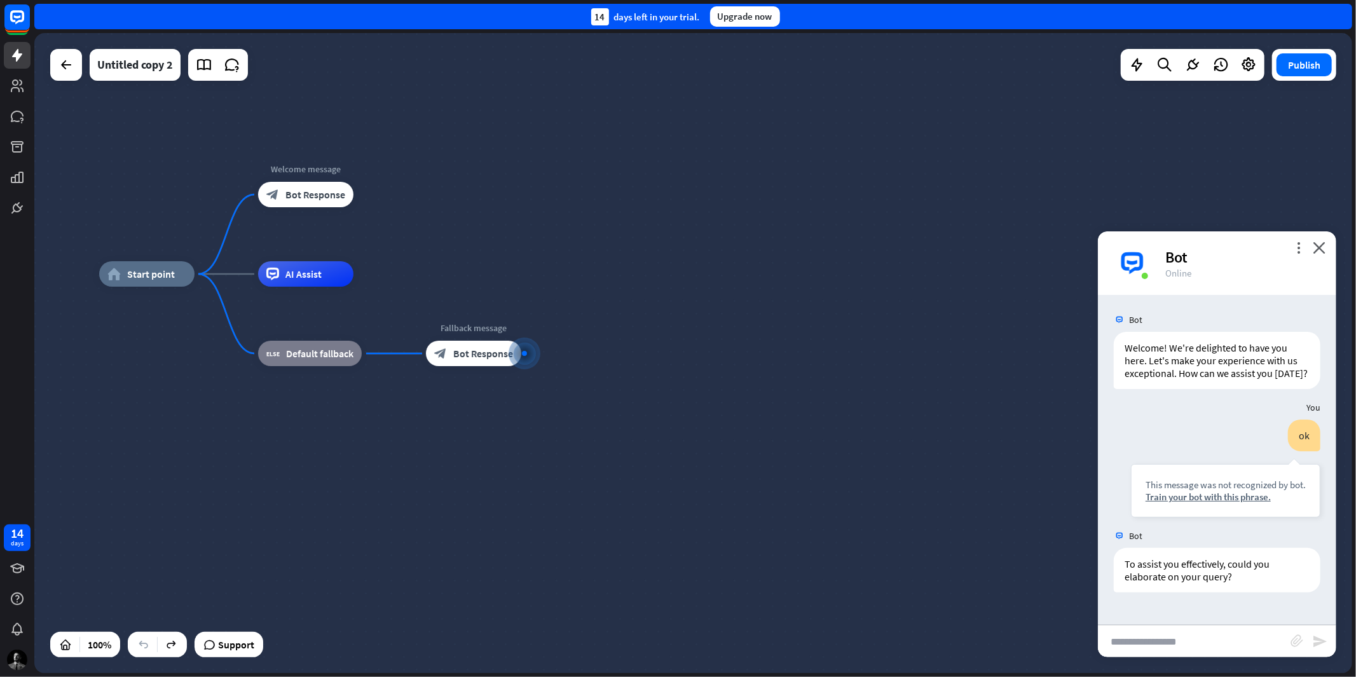
click at [1312, 250] on div "Bot" at bounding box center [1243, 257] width 156 height 20
click at [1324, 251] on icon "close" at bounding box center [1319, 248] width 13 height 12
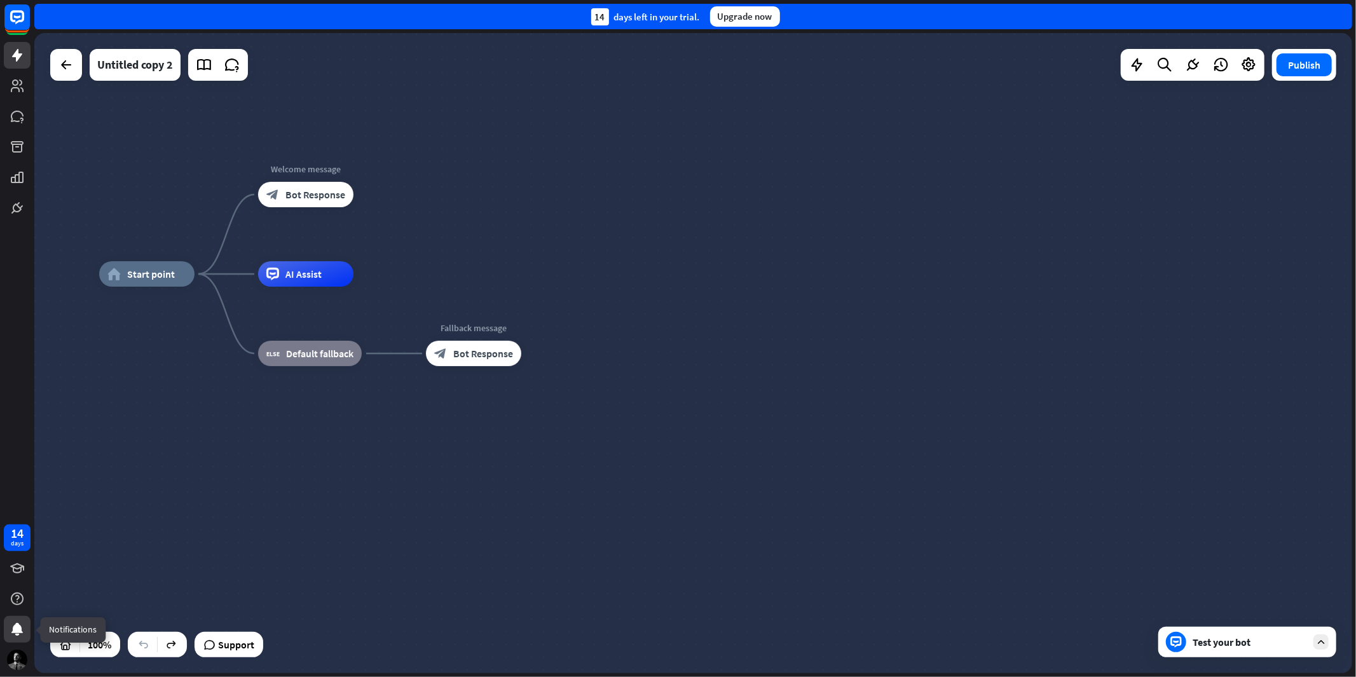
click at [22, 633] on icon at bounding box center [17, 629] width 15 height 15
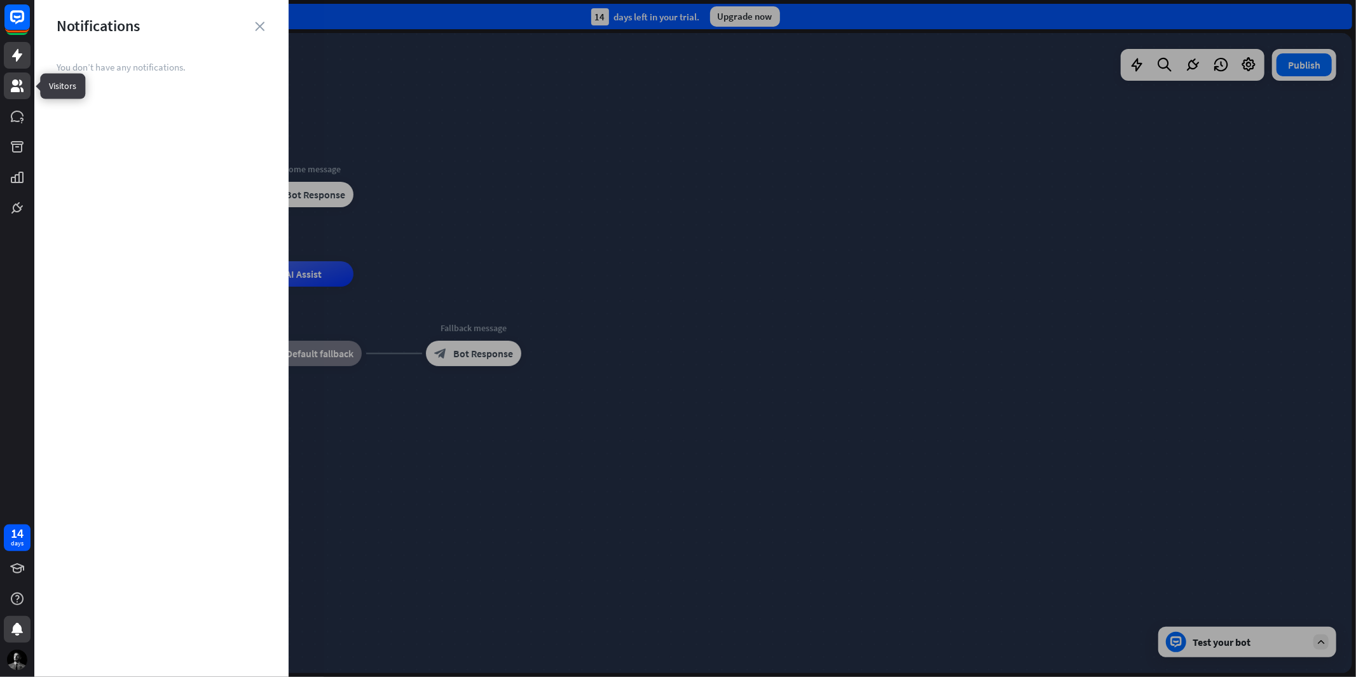
click at [24, 85] on icon at bounding box center [17, 85] width 15 height 15
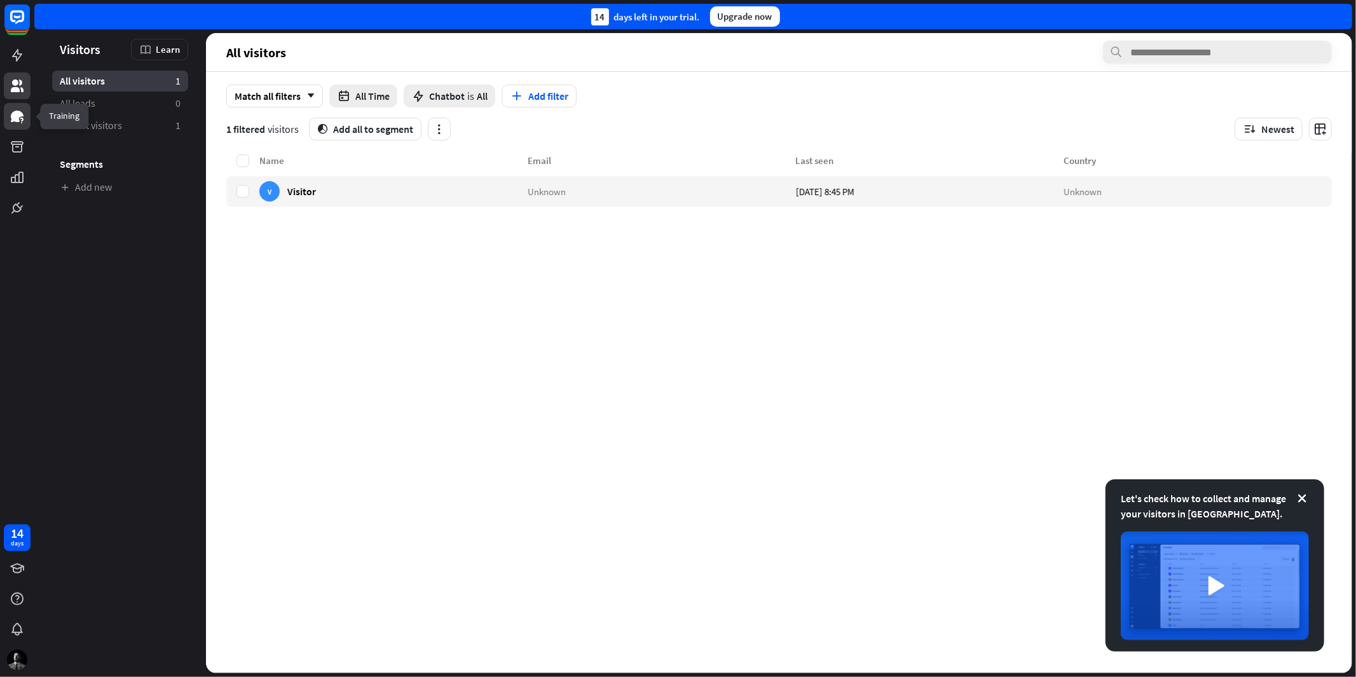
click at [15, 123] on icon at bounding box center [17, 116] width 15 height 15
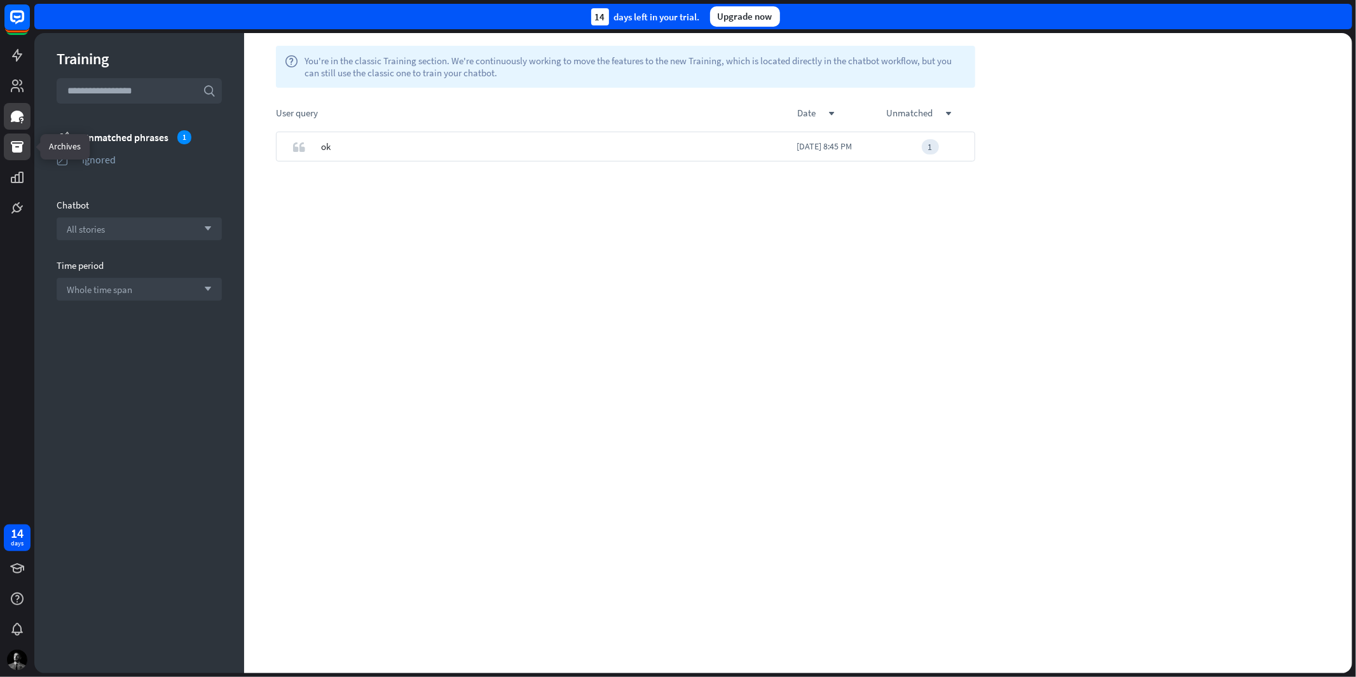
click at [21, 151] on icon at bounding box center [17, 146] width 13 height 11
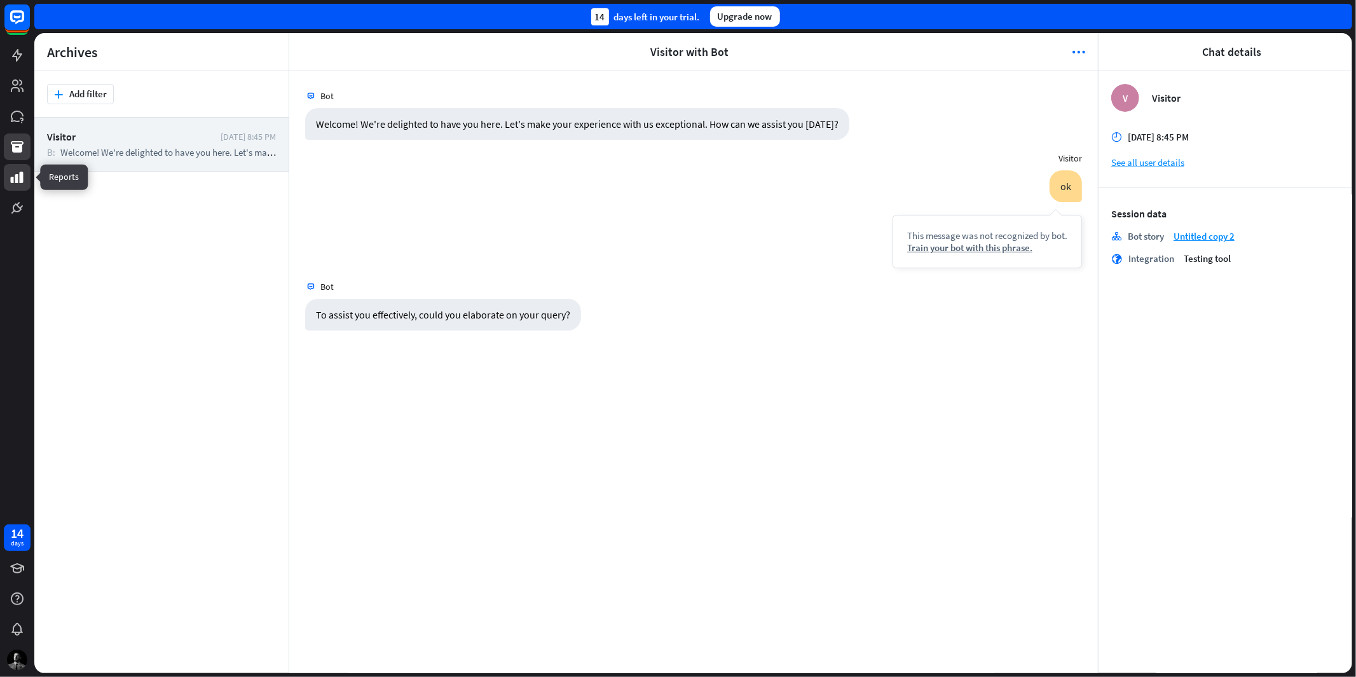
click at [21, 179] on icon at bounding box center [17, 177] width 13 height 11
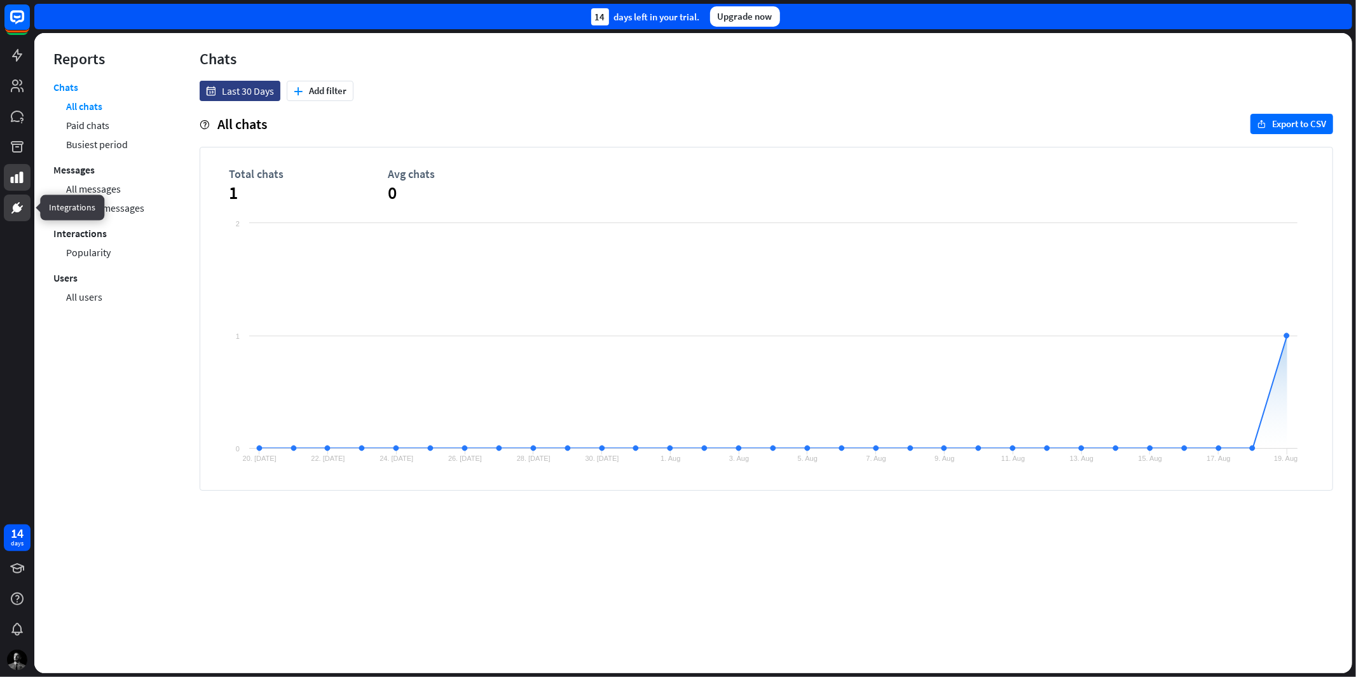
click at [22, 197] on link at bounding box center [17, 208] width 27 height 27
